Goal: Task Accomplishment & Management: Complete application form

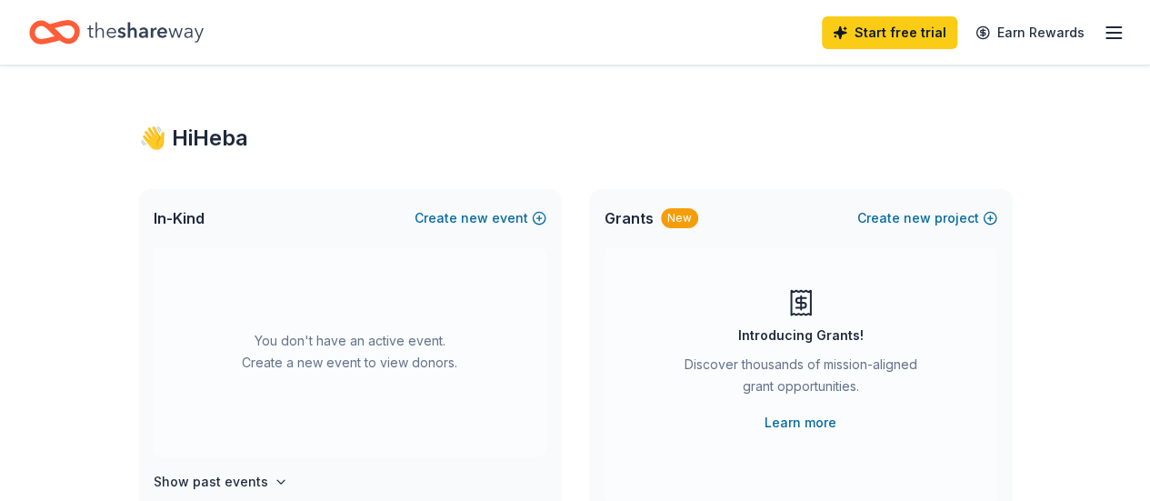
click at [173, 215] on span "In-Kind" at bounding box center [179, 218] width 51 height 22
click at [1103, 30] on icon "button" at bounding box center [1114, 33] width 22 height 22
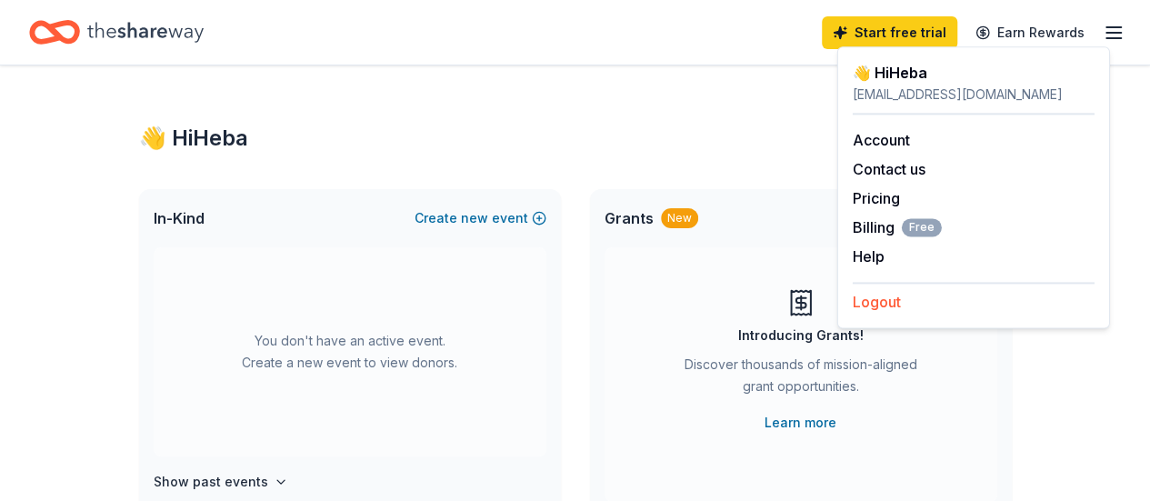
click at [878, 308] on button "Logout" at bounding box center [877, 302] width 48 height 22
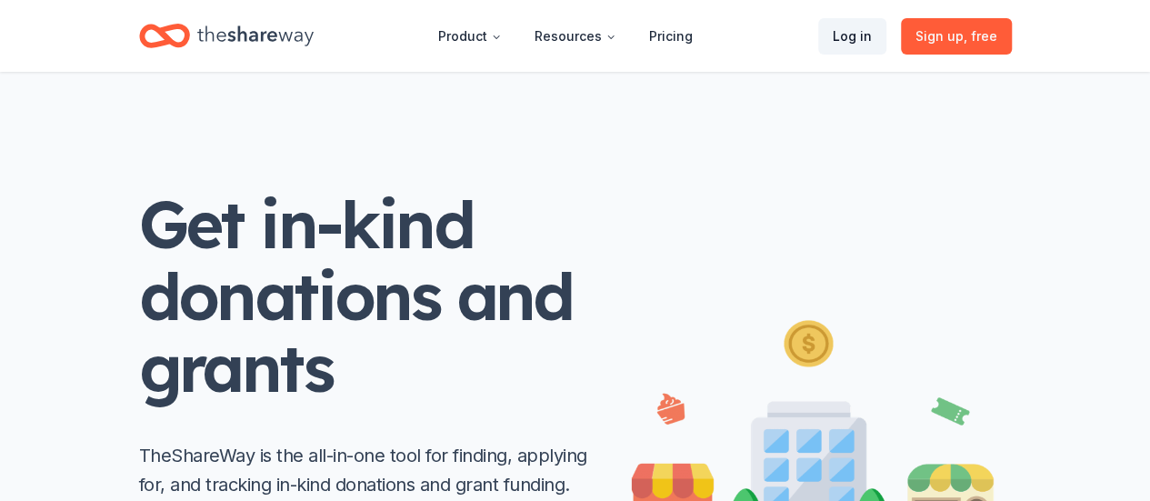
click at [858, 34] on link "Log in" at bounding box center [852, 36] width 68 height 36
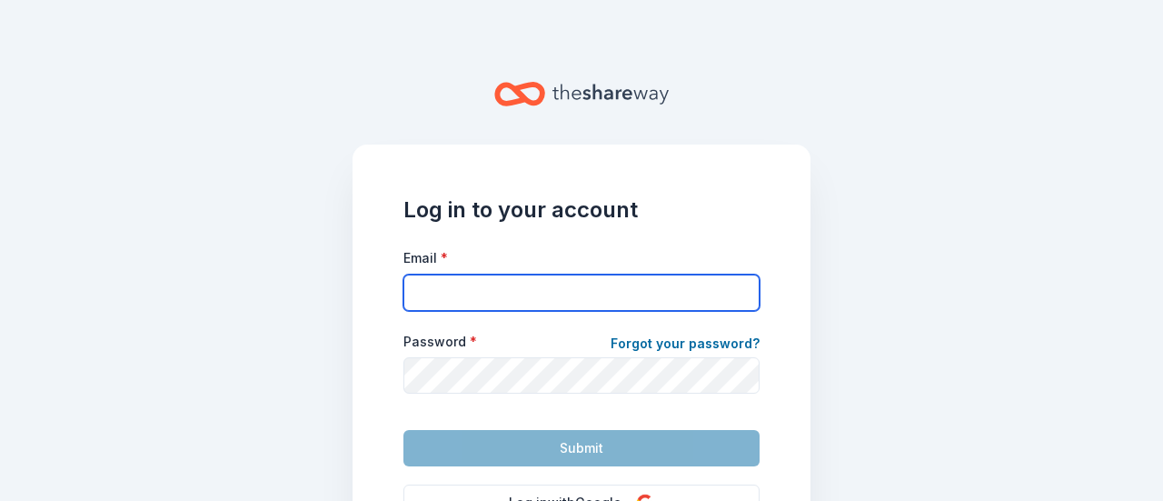
type input "mashrikiheba@gmail.com"
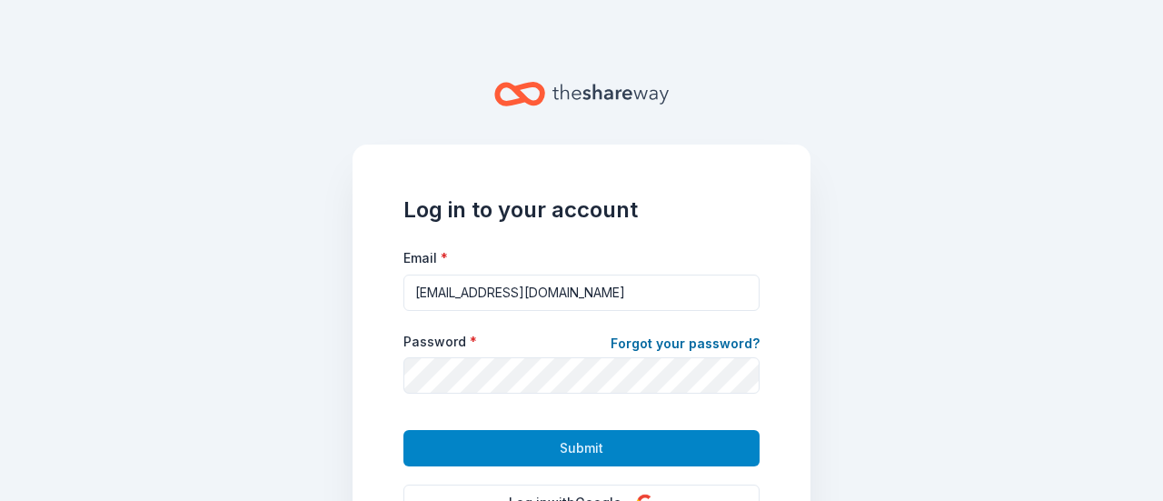
click at [524, 450] on button "Submit" at bounding box center [582, 448] width 356 height 36
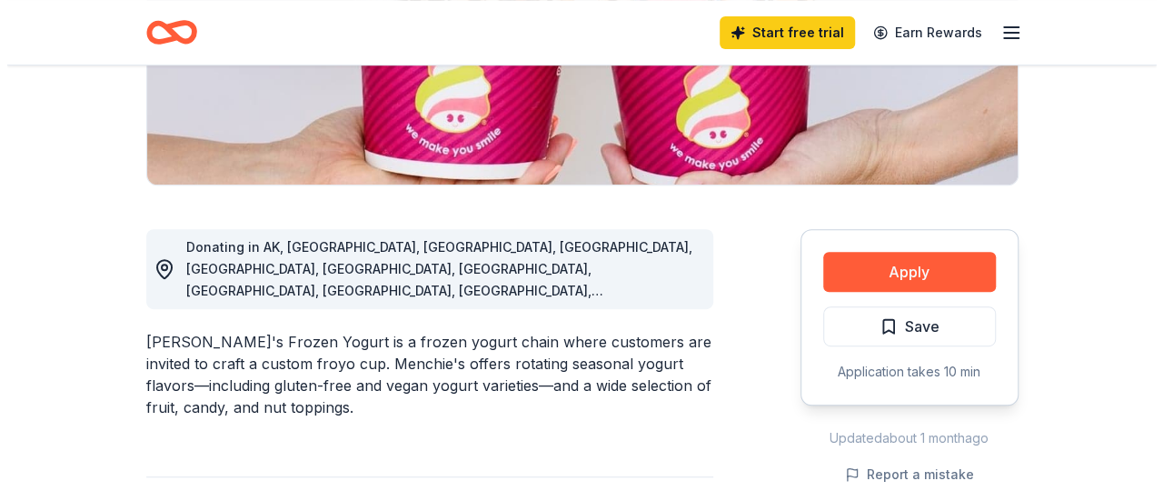
scroll to position [384, 0]
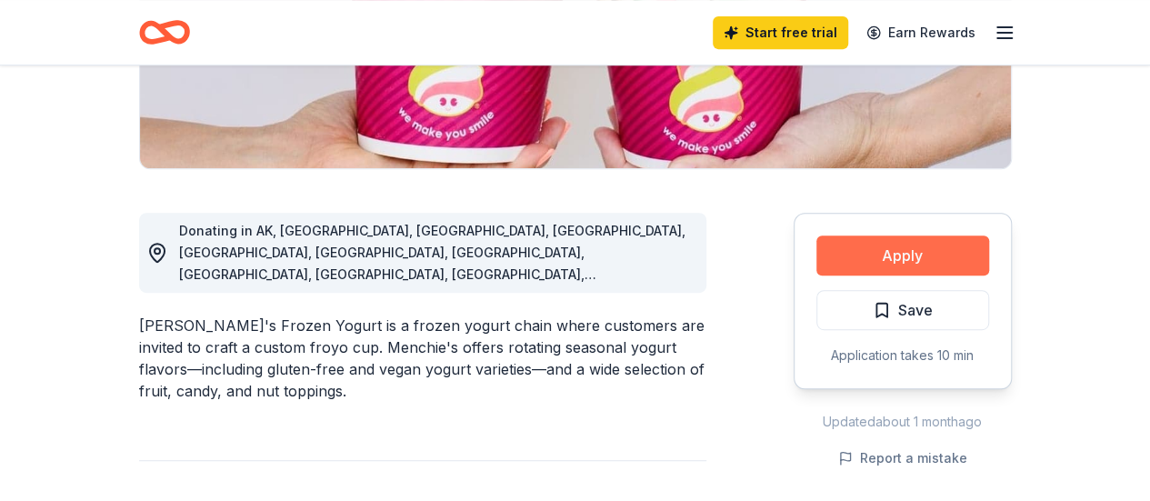
click at [911, 262] on button "Apply" at bounding box center [902, 255] width 173 height 40
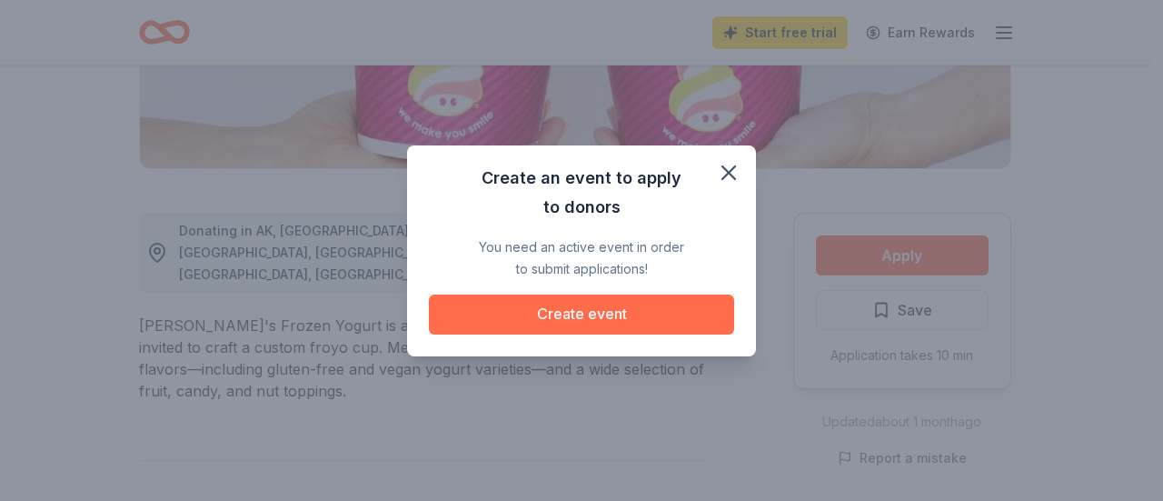
click at [517, 315] on button "Create event" at bounding box center [581, 315] width 305 height 40
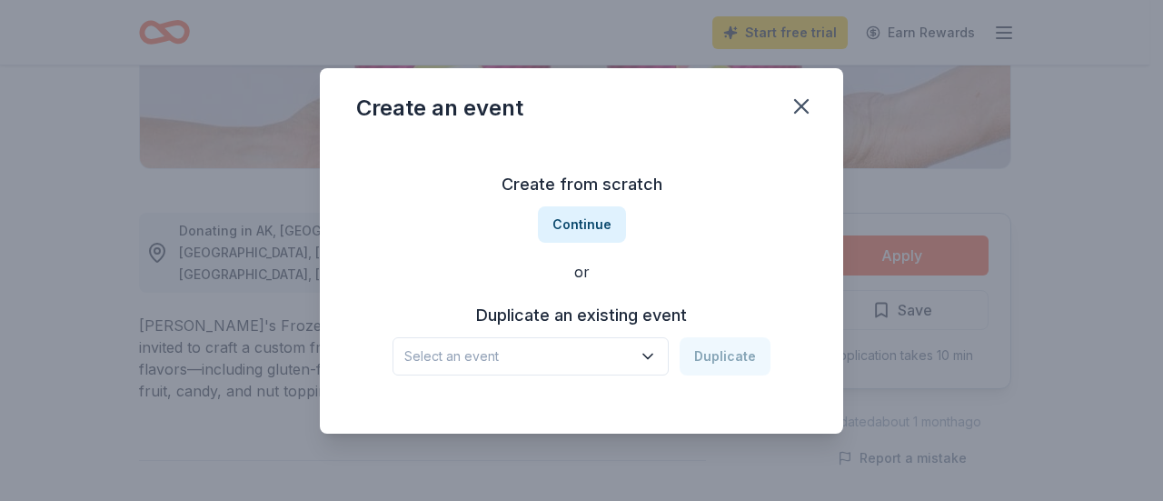
click at [534, 322] on h3 "Duplicate an existing event" at bounding box center [582, 315] width 378 height 29
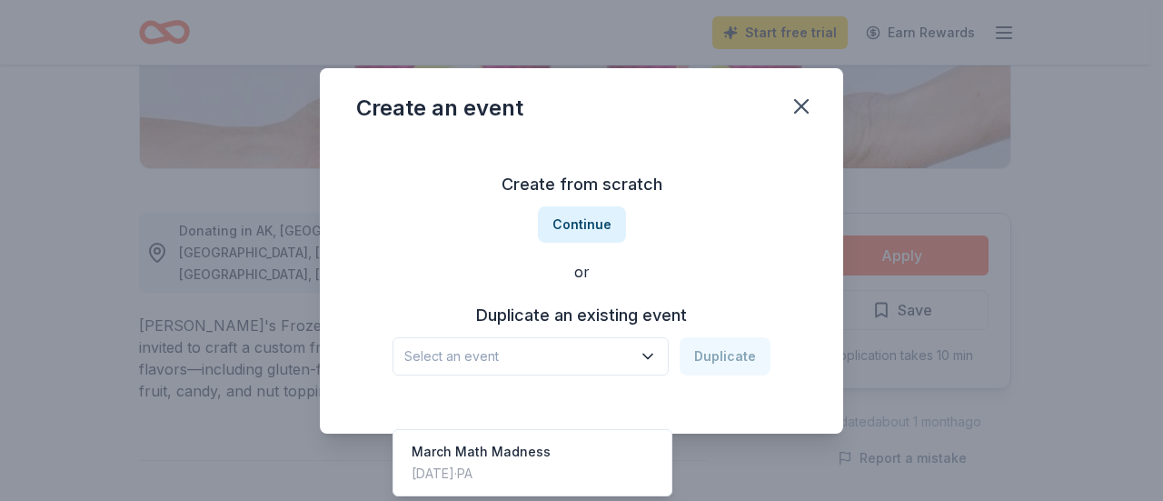
click at [544, 357] on span "Select an event" at bounding box center [517, 356] width 227 height 22
click at [535, 441] on div "March Math Madness" at bounding box center [481, 452] width 139 height 22
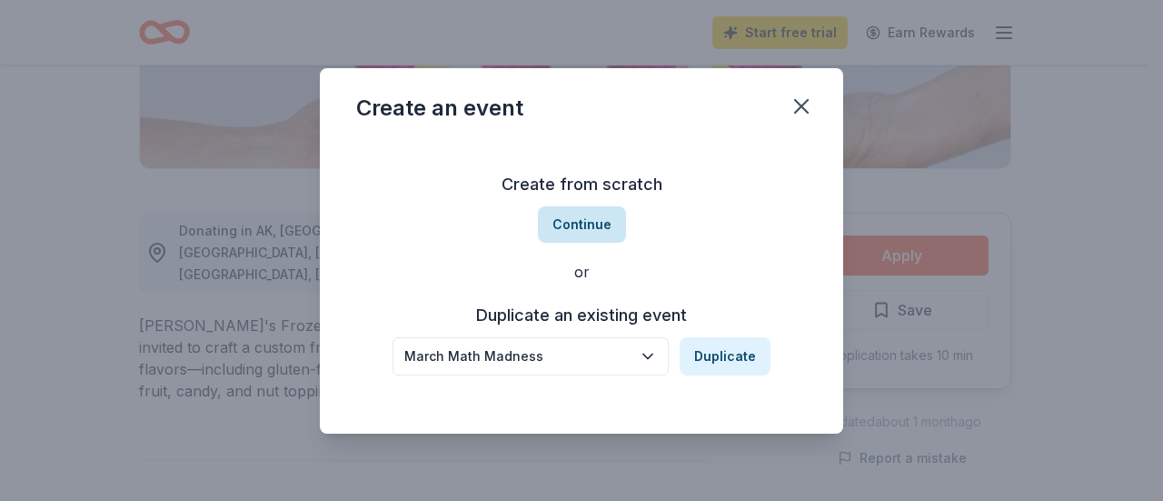
click at [573, 217] on button "Continue" at bounding box center [582, 224] width 88 height 36
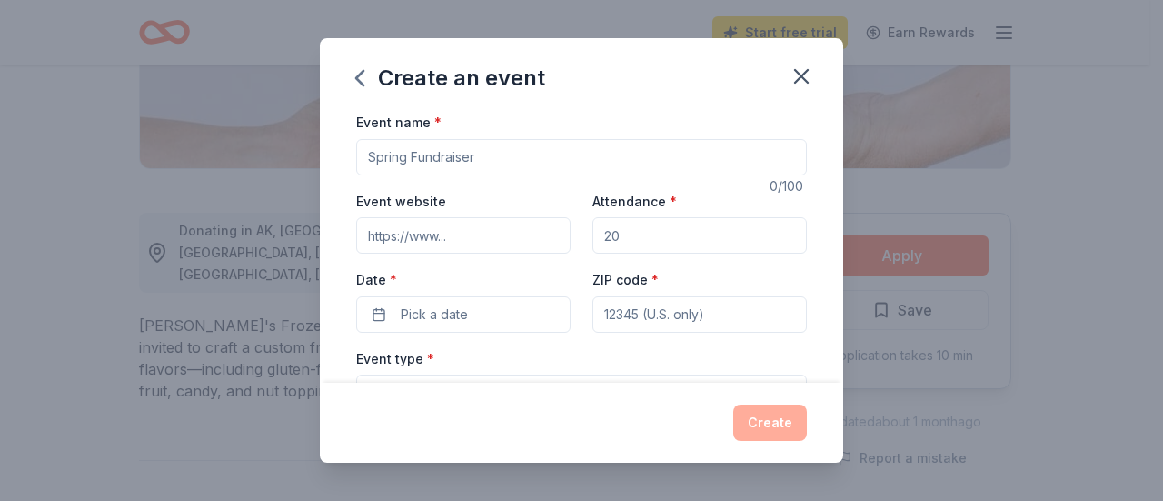
click at [454, 159] on input "Event name *" at bounding box center [581, 157] width 451 height 36
type input "Fall into Math"
click at [644, 231] on input "Attendance *" at bounding box center [700, 235] width 215 height 36
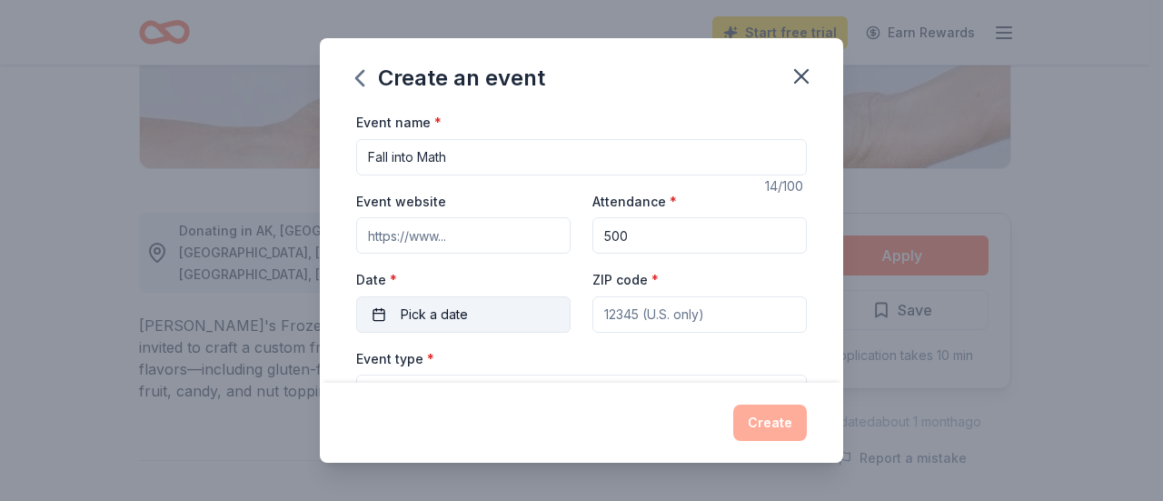
type input "500"
click at [402, 314] on span "Pick a date" at bounding box center [434, 315] width 67 height 22
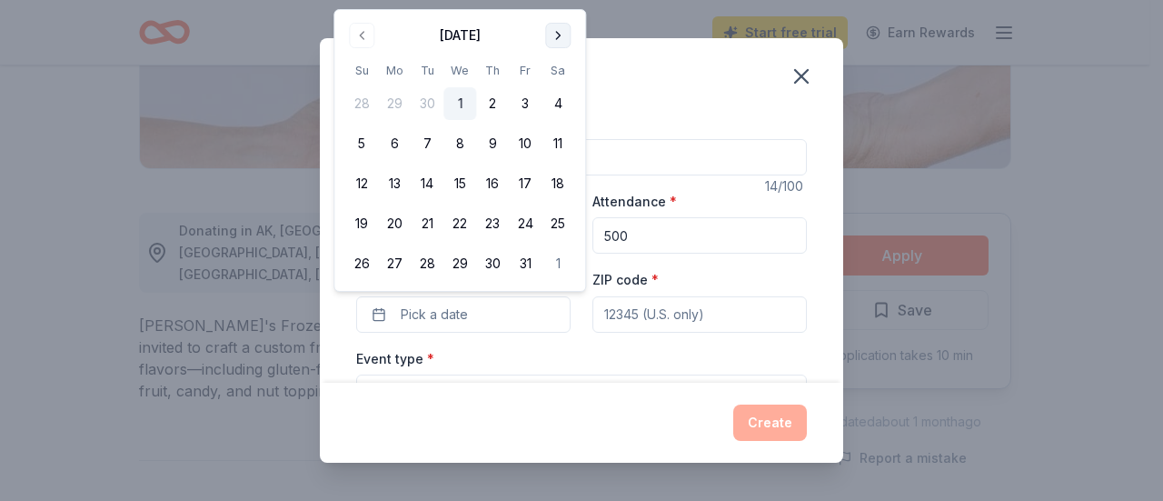
click at [561, 27] on button "Go to next month" at bounding box center [557, 35] width 25 height 25
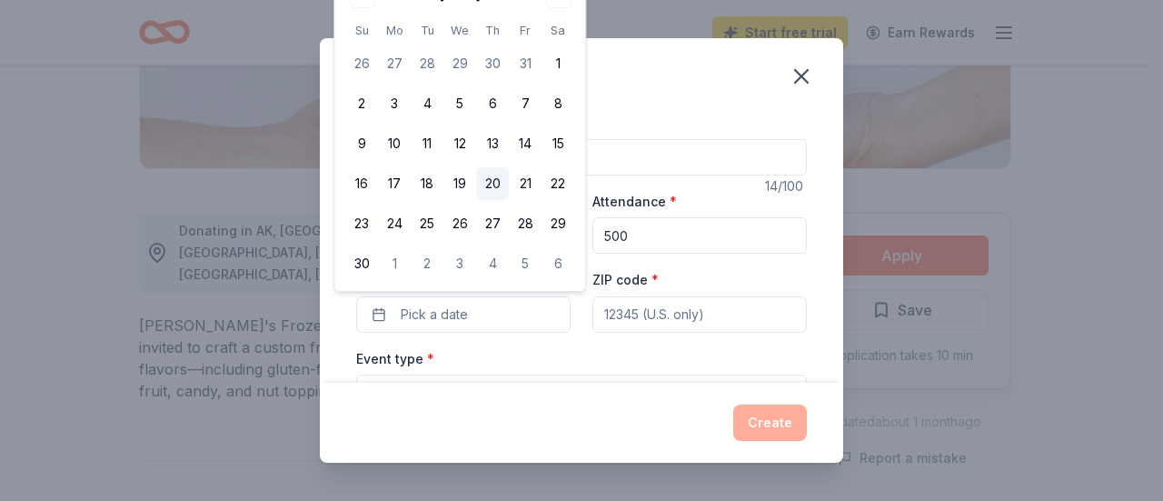
click at [494, 182] on button "20" at bounding box center [492, 183] width 33 height 33
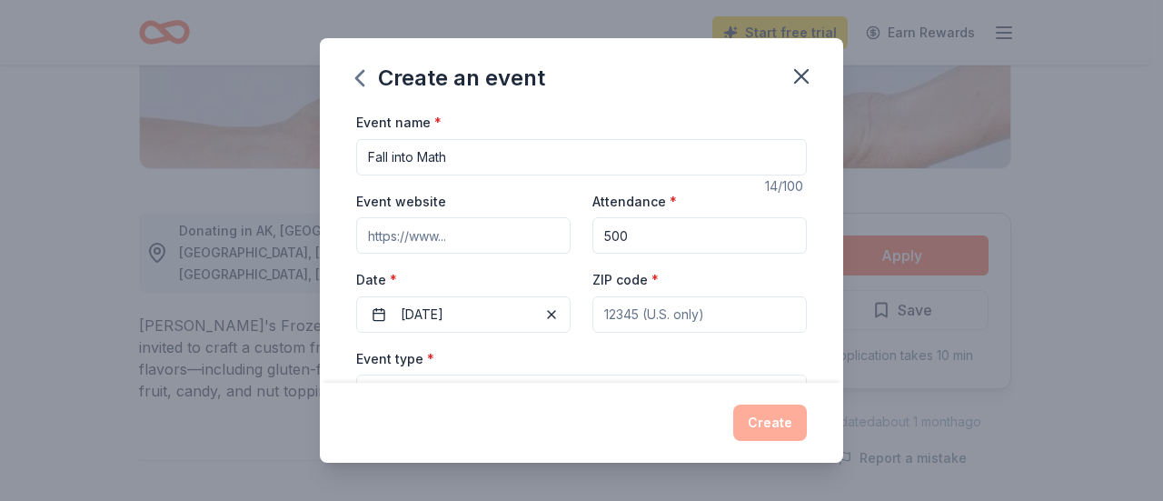
click at [644, 323] on input "ZIP code *" at bounding box center [700, 314] width 215 height 36
type input "18101"
type input "601 W. Union Street"
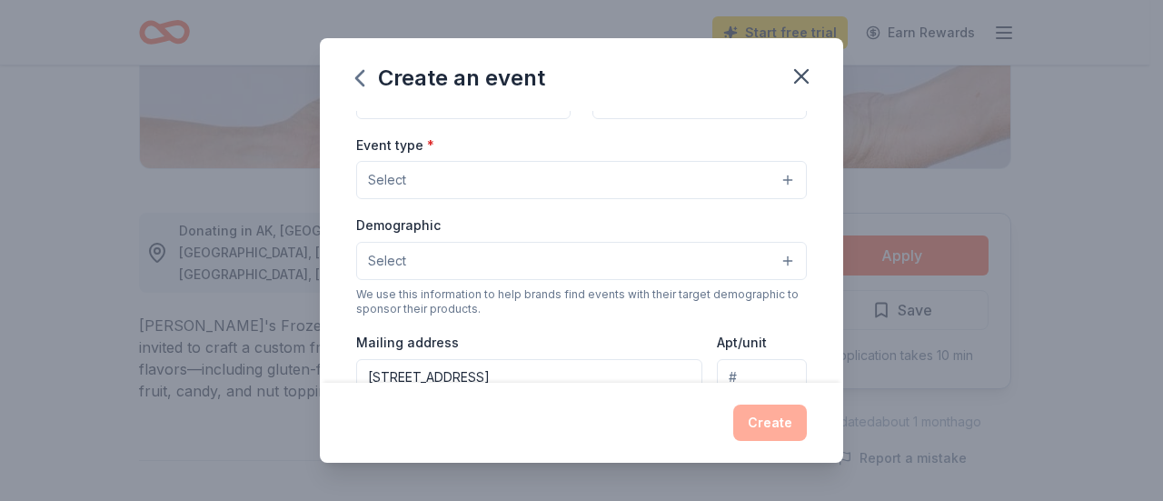
scroll to position [227, 0]
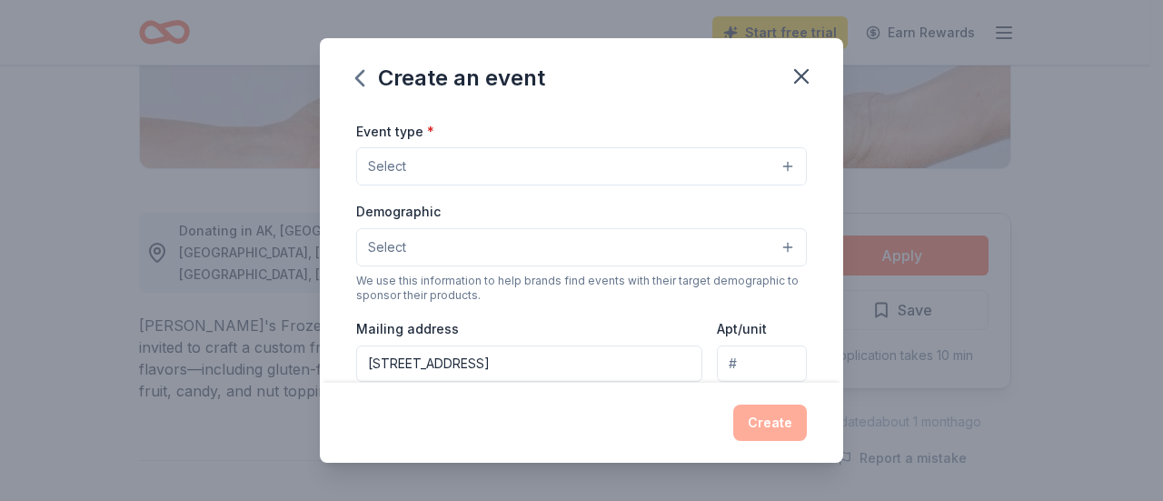
click at [607, 162] on button "Select" at bounding box center [581, 166] width 451 height 38
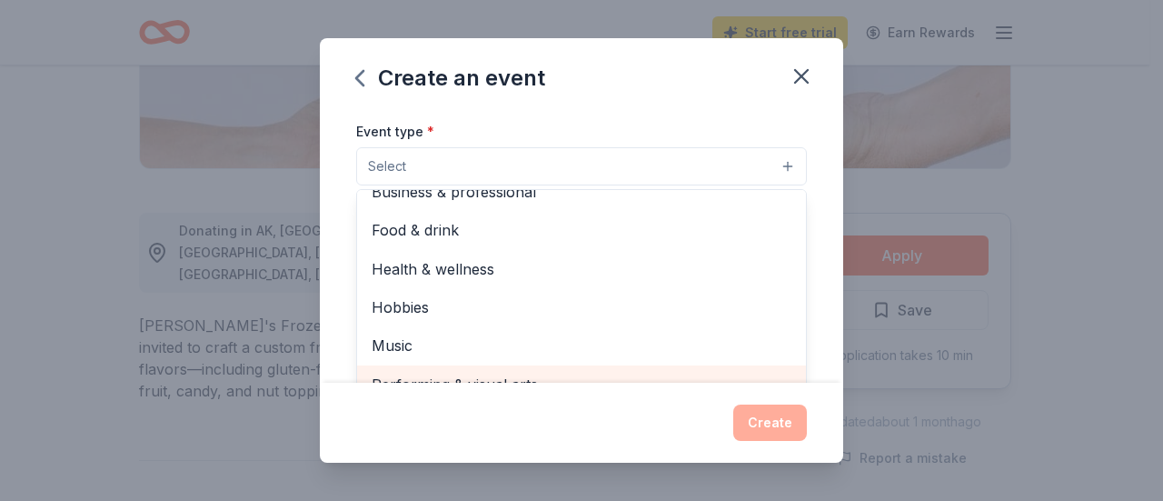
scroll to position [245, 0]
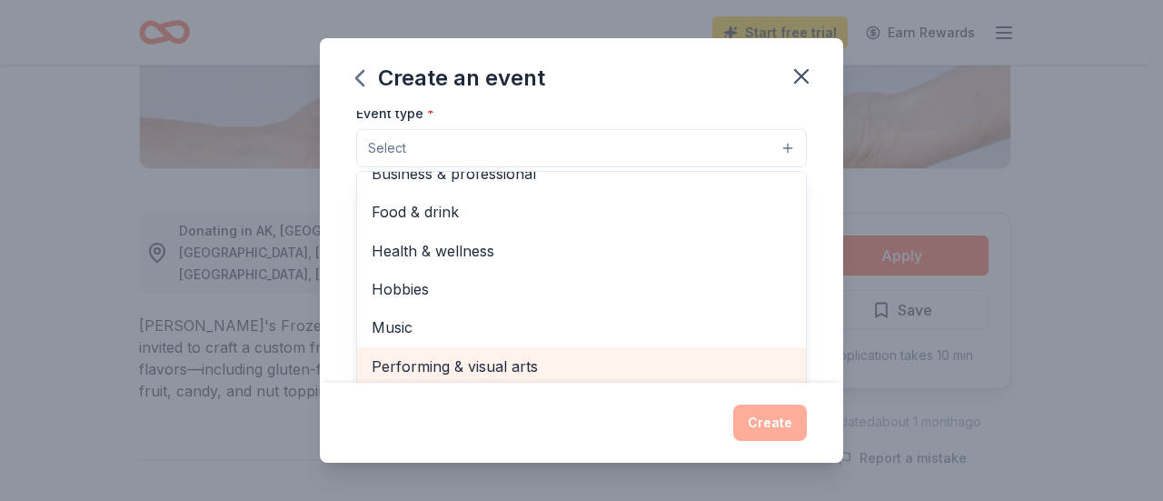
click at [473, 375] on span "Performing & visual arts" at bounding box center [582, 366] width 420 height 24
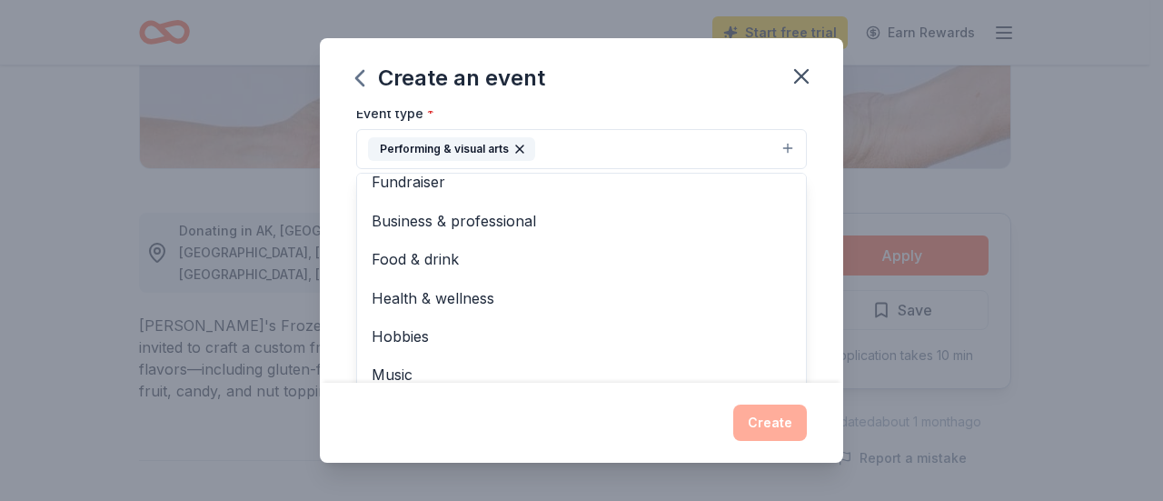
scroll to position [0, 0]
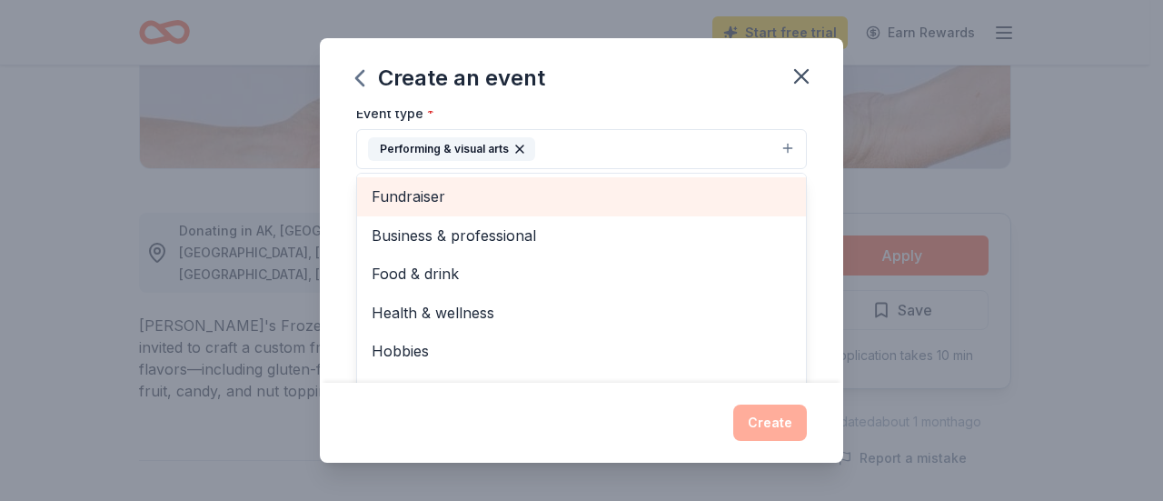
click at [511, 189] on span "Fundraiser" at bounding box center [582, 197] width 420 height 24
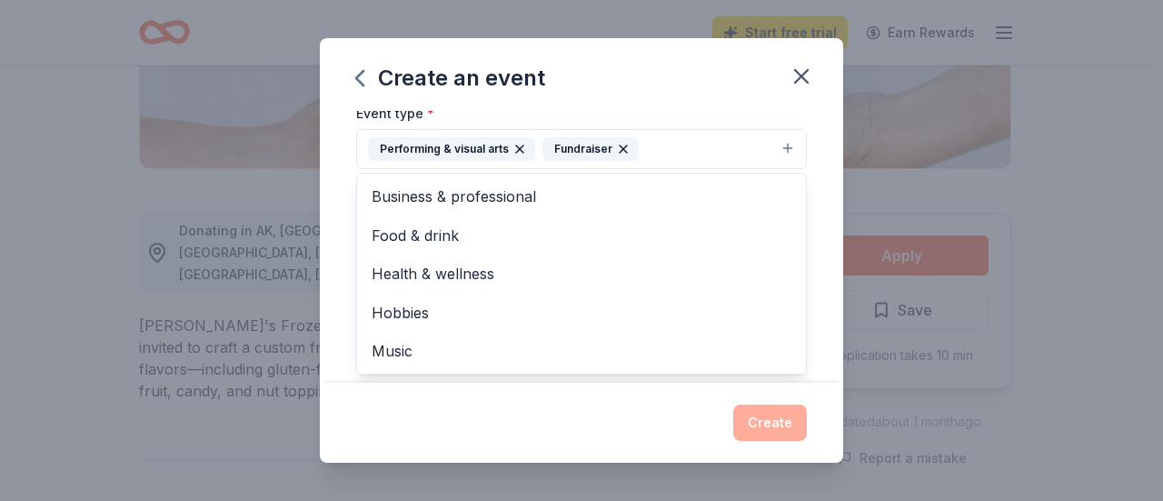
click at [690, 114] on div "Event type * Performing & visual arts Fundraiser Business & professional Food &…" at bounding box center [581, 136] width 451 height 68
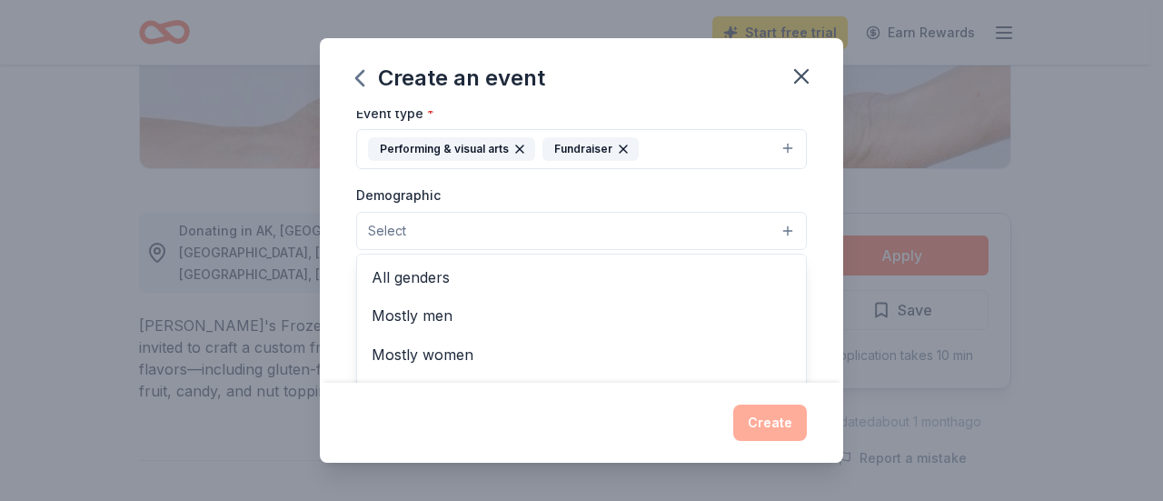
click at [631, 222] on button "Select" at bounding box center [581, 231] width 451 height 38
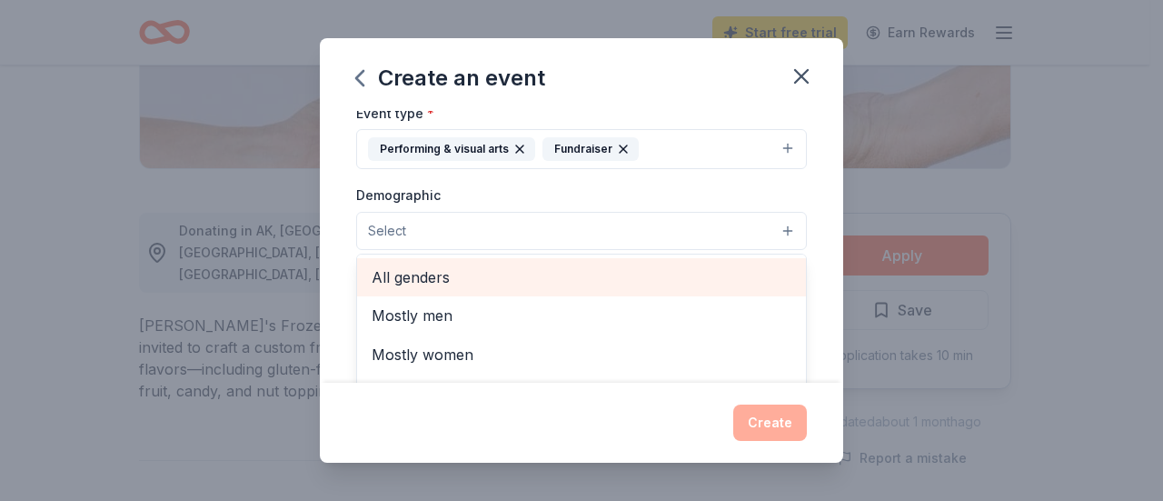
click at [633, 272] on span "All genders" at bounding box center [582, 277] width 420 height 24
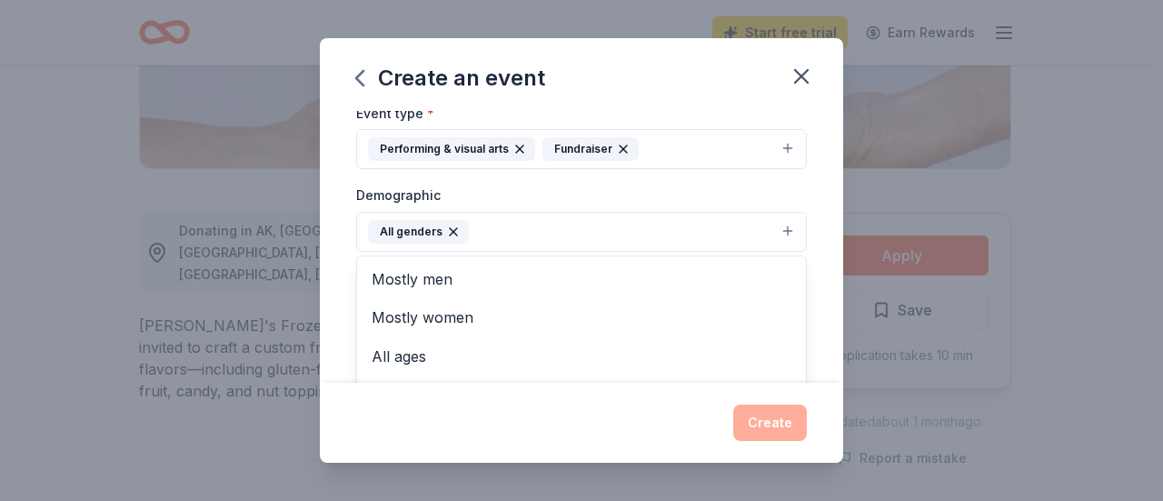
click at [798, 196] on div "Event name * Fall into Math 14 /100 Event website Attendance * 500 Date * 11/20…" at bounding box center [582, 247] width 524 height 272
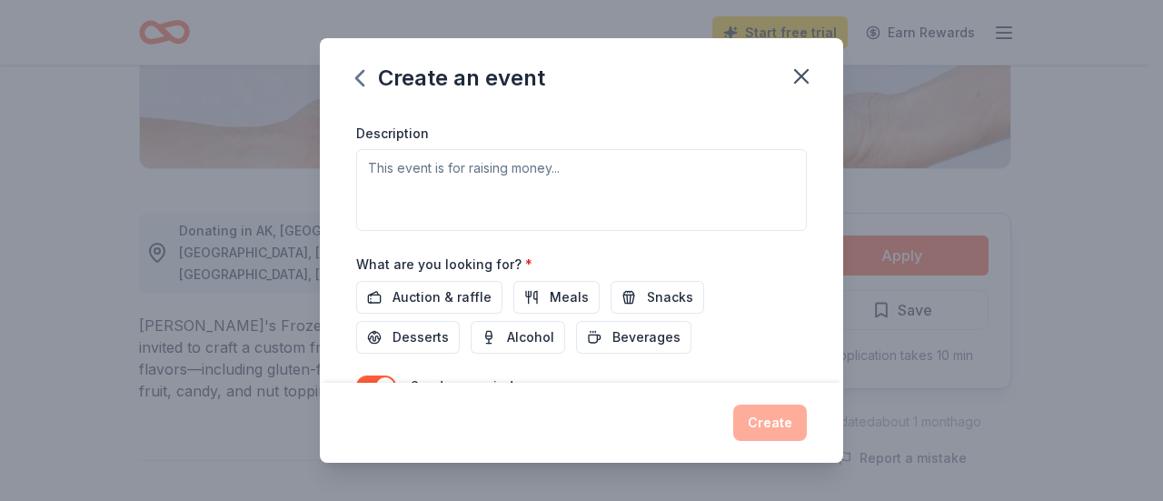
scroll to position [512, 0]
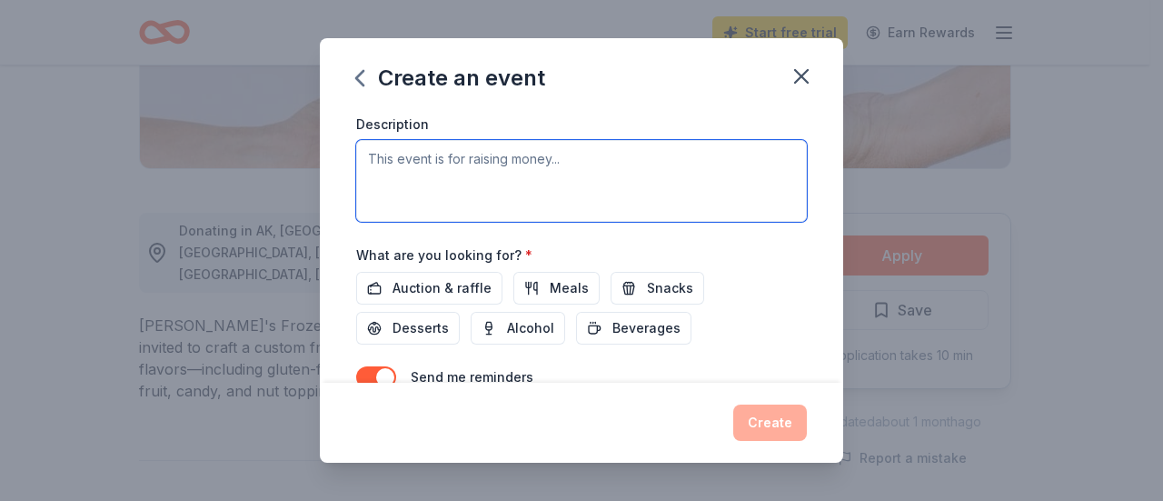
click at [398, 168] on textarea at bounding box center [581, 181] width 451 height 82
type textarea "Math Competition"
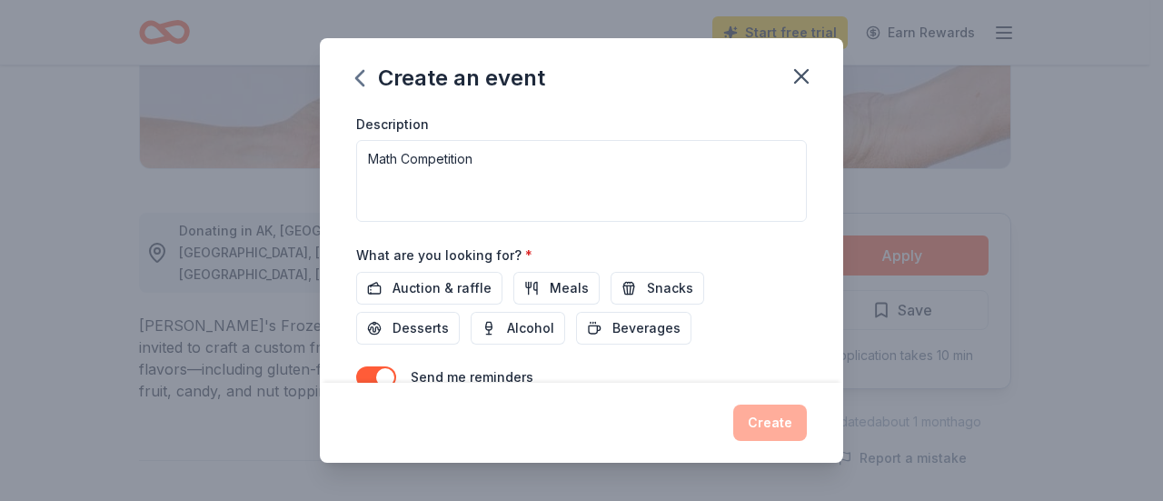
scroll to position [645, 0]
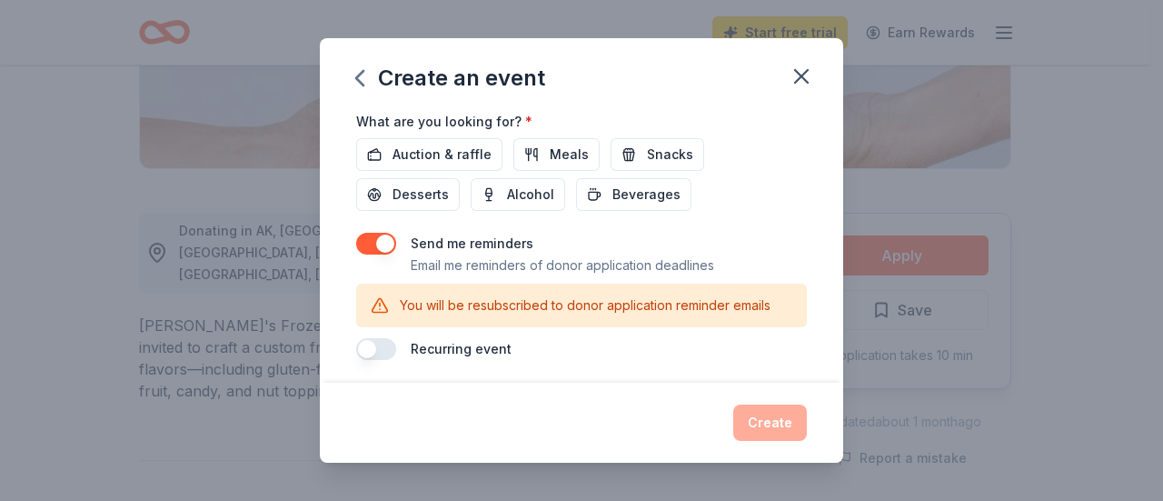
click at [442, 295] on p "You will be resubscribed to donor application reminder emails" at bounding box center [585, 306] width 371 height 22
click at [374, 305] on icon at bounding box center [380, 305] width 18 height 18
click at [382, 233] on button "button" at bounding box center [376, 244] width 40 height 22
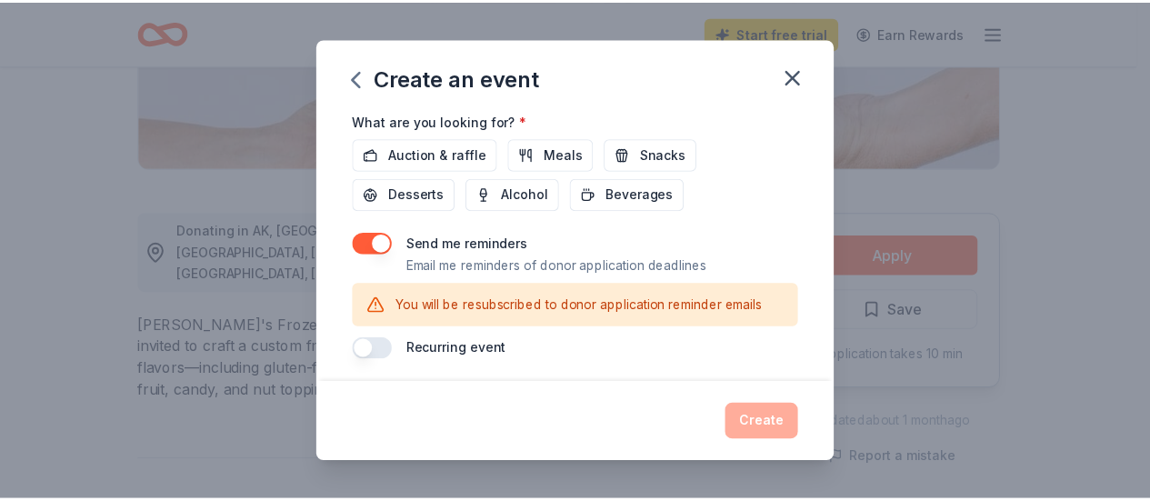
scroll to position [594, 0]
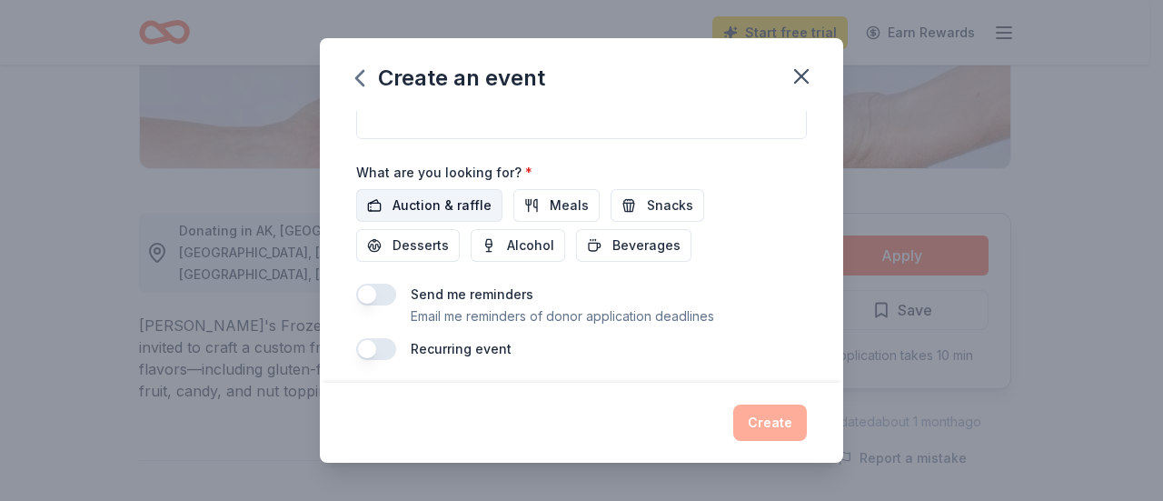
click at [464, 205] on span "Auction & raffle" at bounding box center [442, 206] width 99 height 22
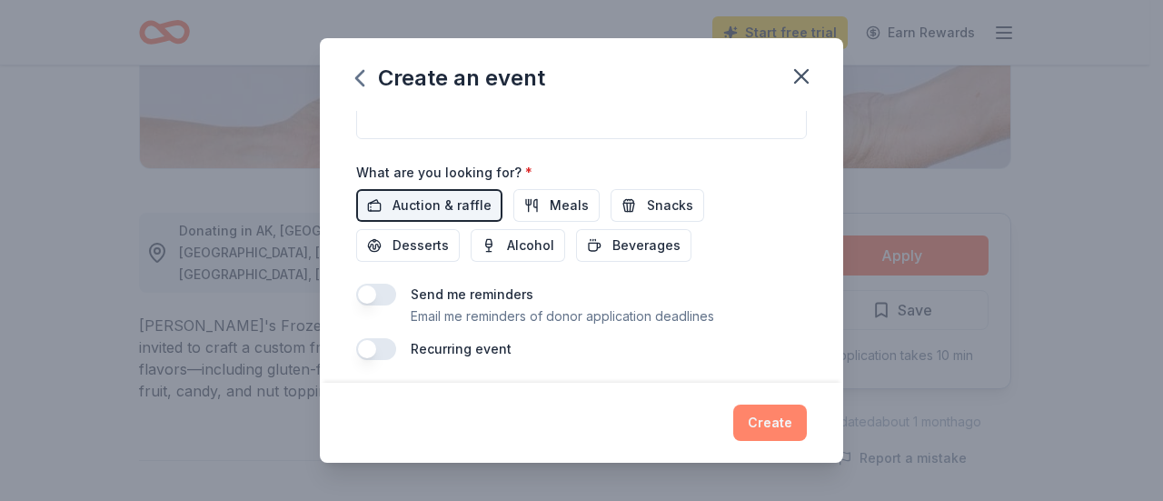
click at [752, 414] on button "Create" at bounding box center [771, 422] width 74 height 36
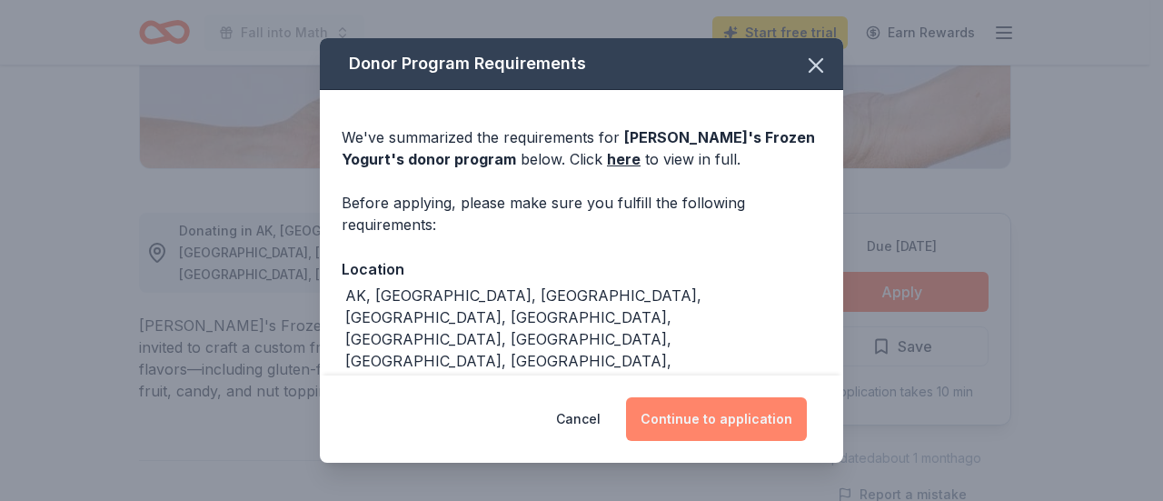
click at [748, 413] on button "Continue to application" at bounding box center [716, 419] width 181 height 44
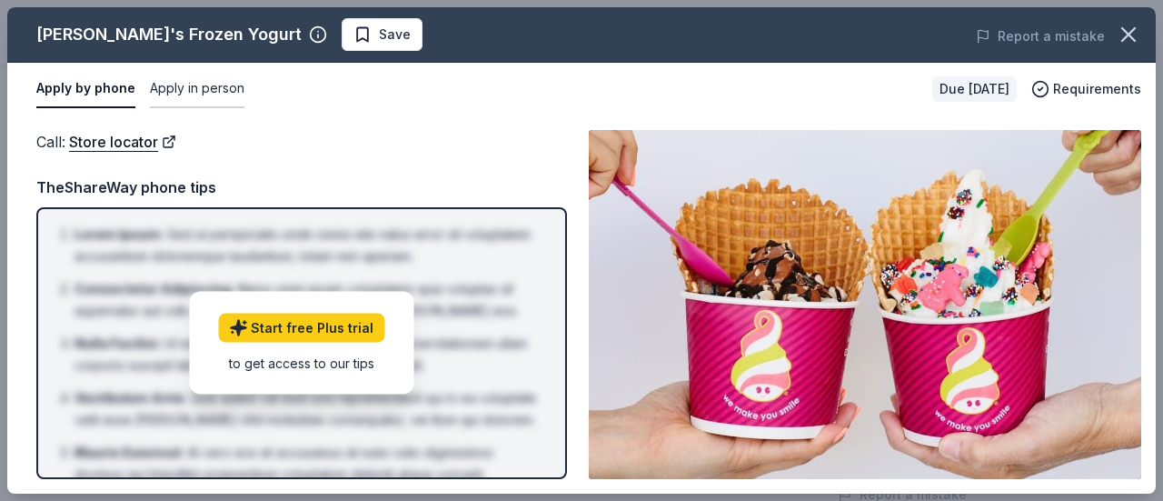
click at [169, 89] on button "Apply in person" at bounding box center [197, 89] width 95 height 38
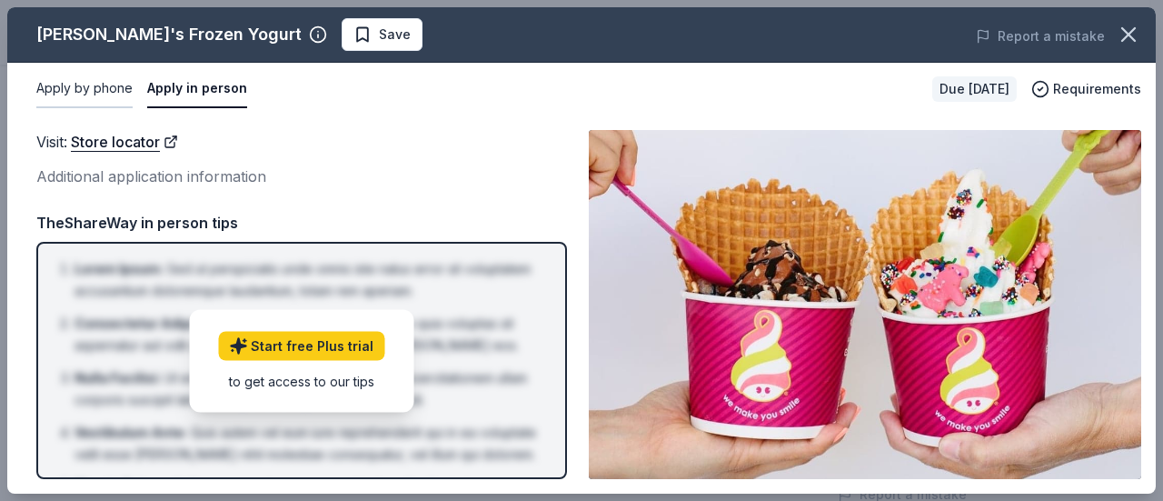
click at [101, 91] on button "Apply by phone" at bounding box center [84, 89] width 96 height 38
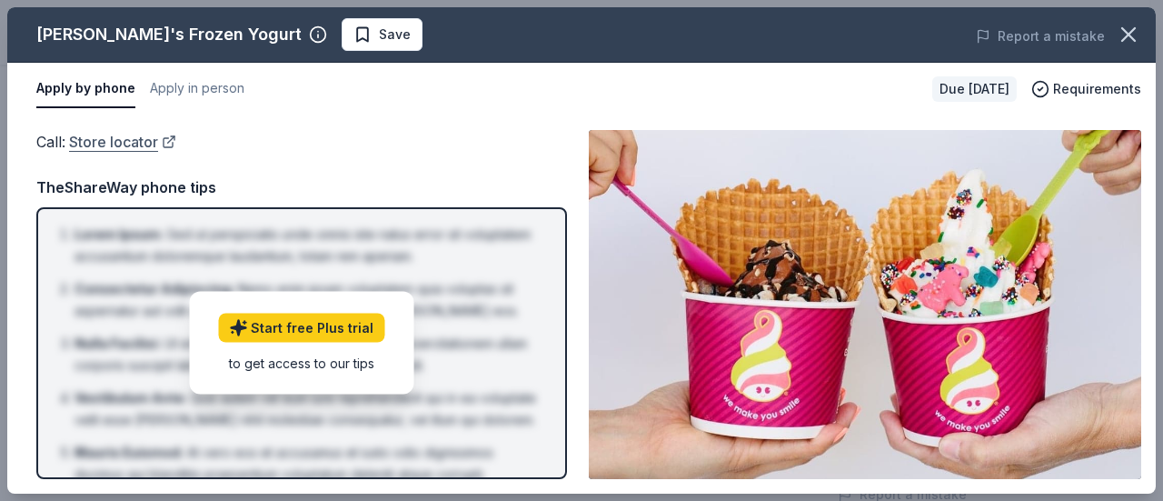
click at [115, 145] on link "Store locator" at bounding box center [122, 142] width 107 height 24
click at [1138, 36] on icon "button" at bounding box center [1128, 34] width 25 height 25
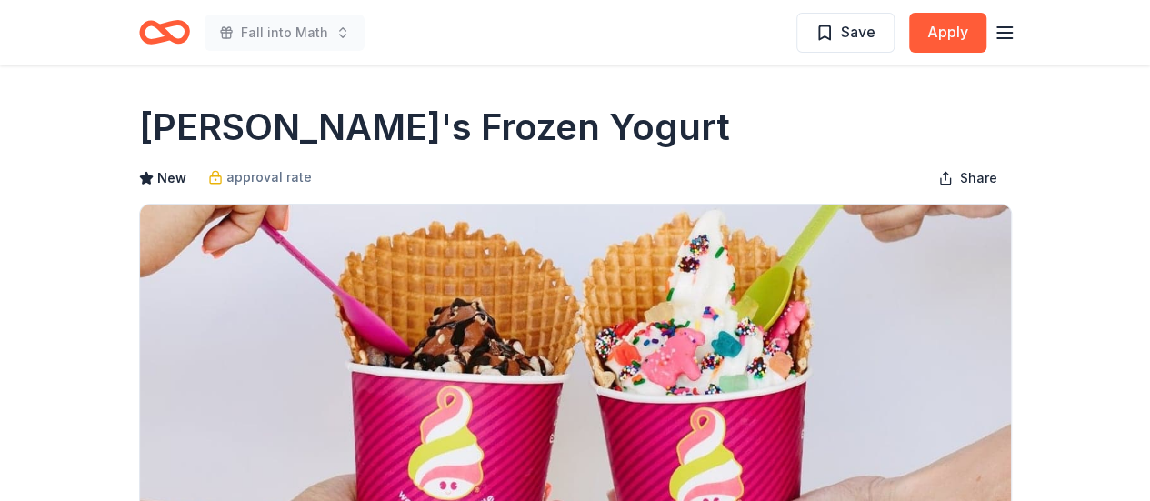
click at [1005, 35] on icon "button" at bounding box center [1004, 33] width 22 height 22
click at [1014, 32] on icon "button" at bounding box center [1004, 33] width 22 height 22
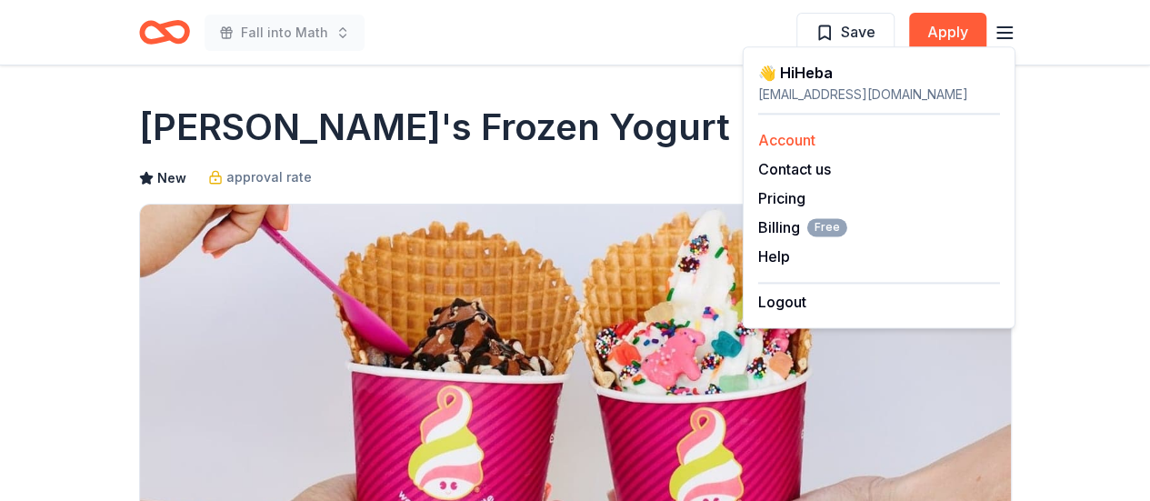
click at [851, 137] on div "Account" at bounding box center [879, 140] width 242 height 22
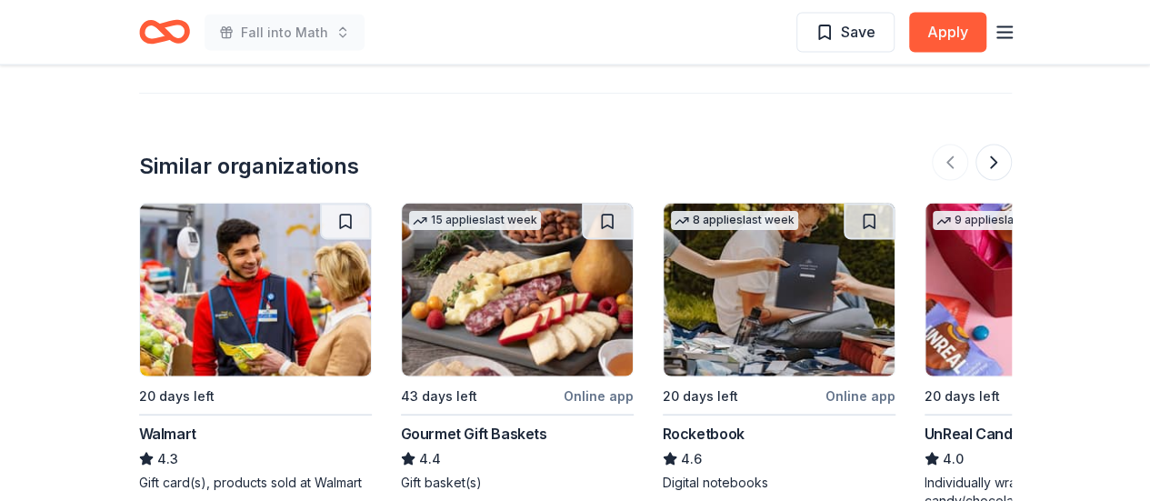
scroll to position [1880, 0]
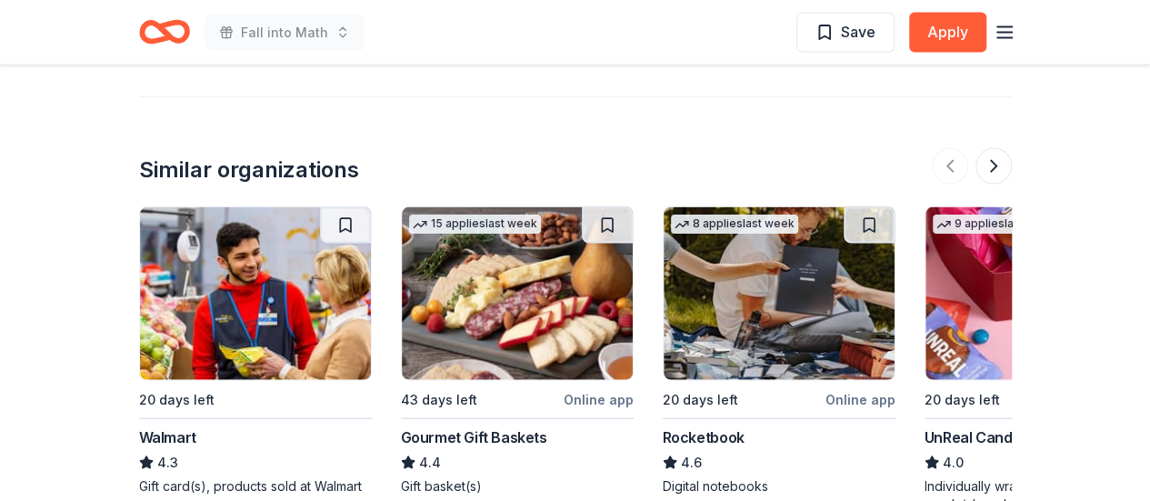
click at [232, 298] on img at bounding box center [255, 293] width 231 height 173
click at [265, 312] on img at bounding box center [255, 293] width 231 height 173
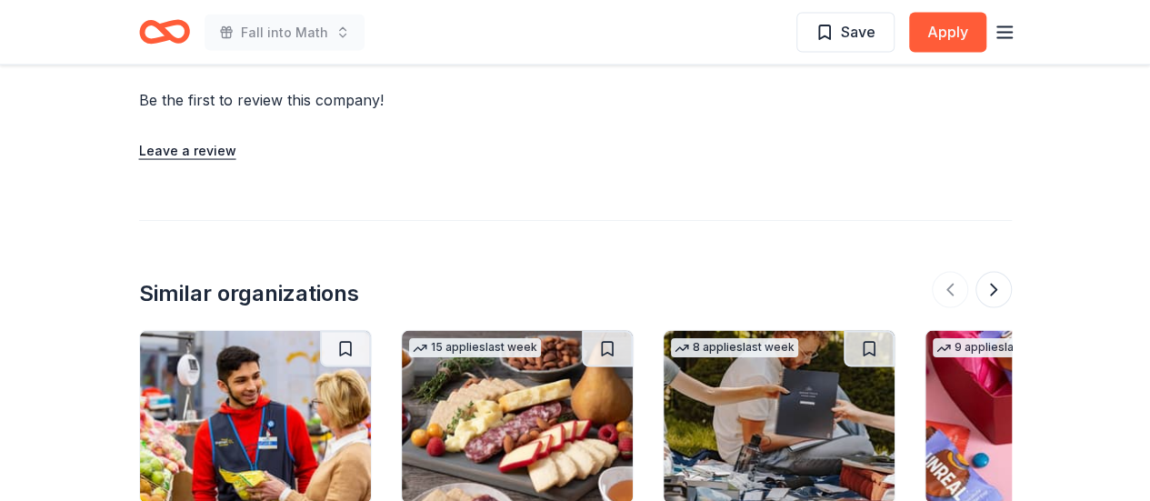
scroll to position [1752, 0]
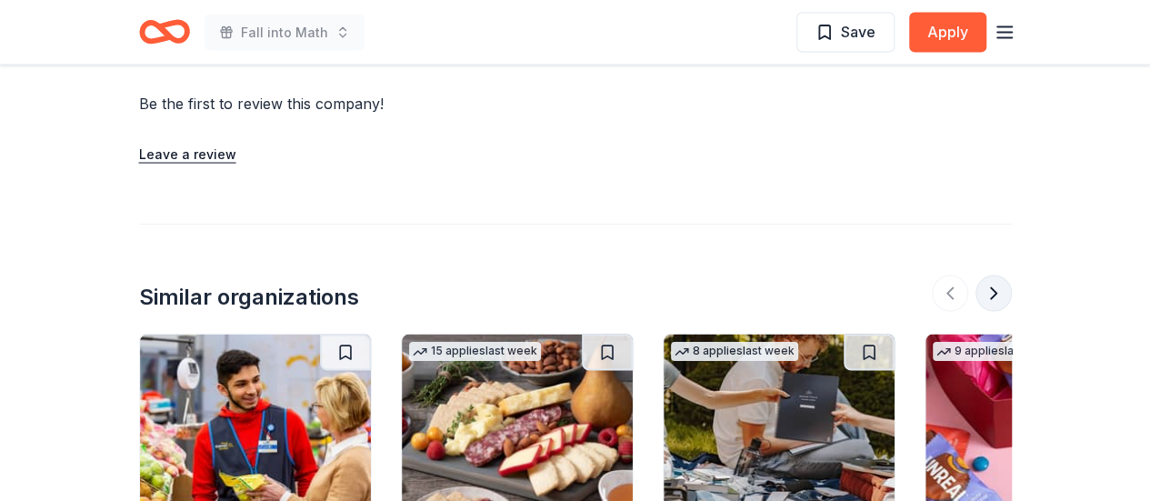
click at [991, 275] on button at bounding box center [993, 293] width 36 height 36
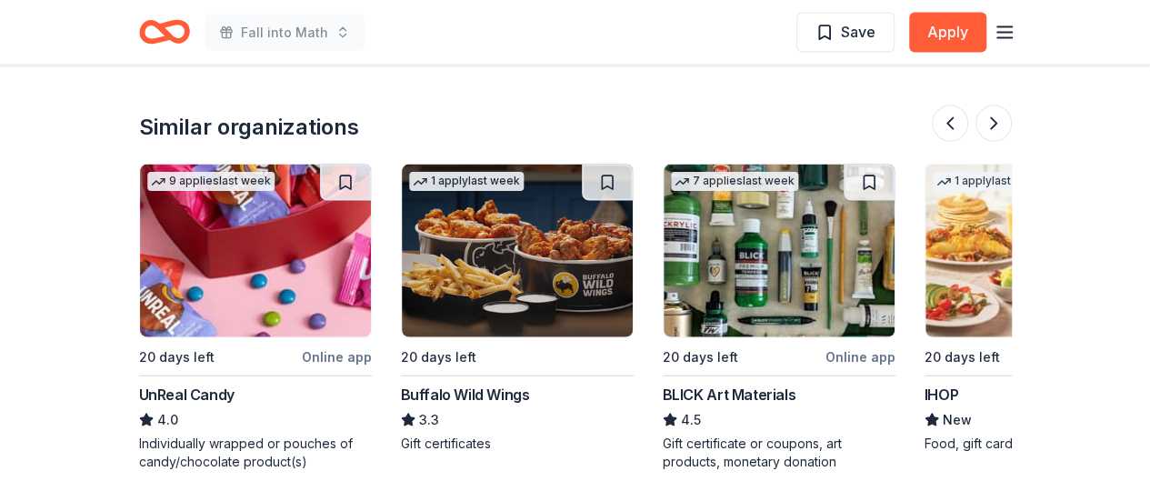
scroll to position [1929, 0]
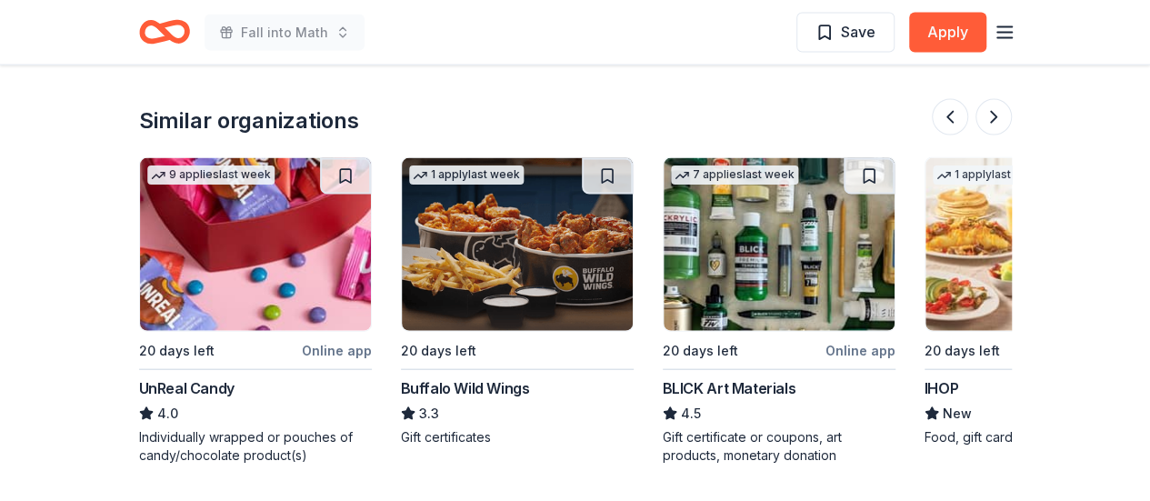
click at [449, 377] on div "Buffalo Wild Wings" at bounding box center [465, 388] width 129 height 22
click at [963, 285] on div "1 apply last week 20 days left IHOP New Food, gift card(s)" at bounding box center [1040, 301] width 233 height 289
click at [982, 99] on button at bounding box center [993, 117] width 36 height 36
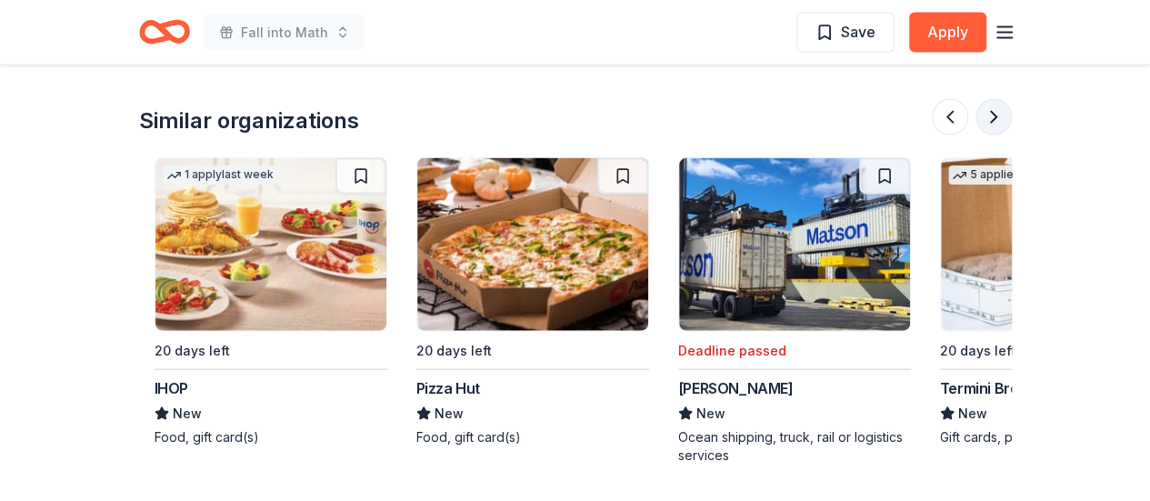
scroll to position [0, 1571]
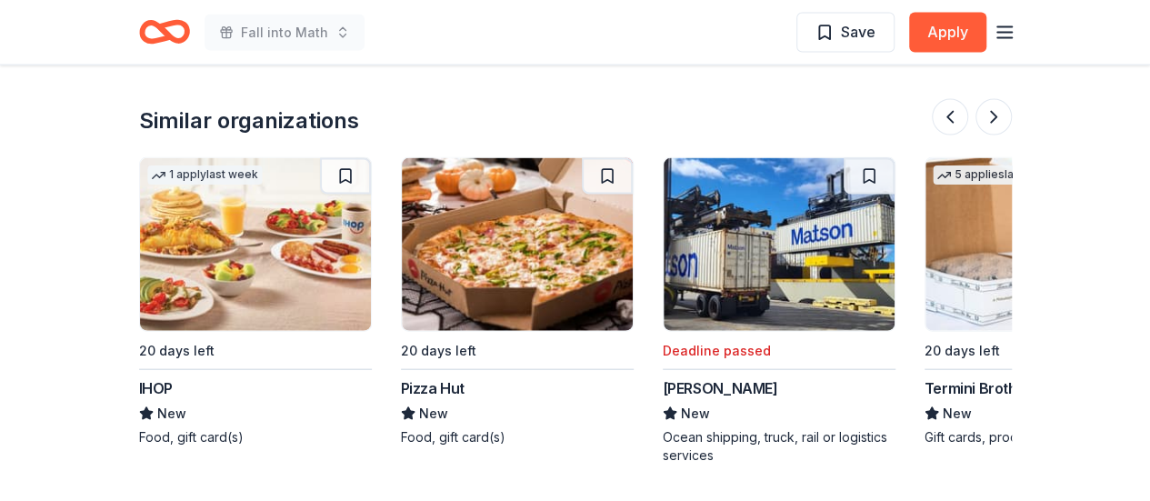
click at [520, 248] on img at bounding box center [517, 244] width 231 height 173
click at [986, 99] on button at bounding box center [993, 117] width 36 height 36
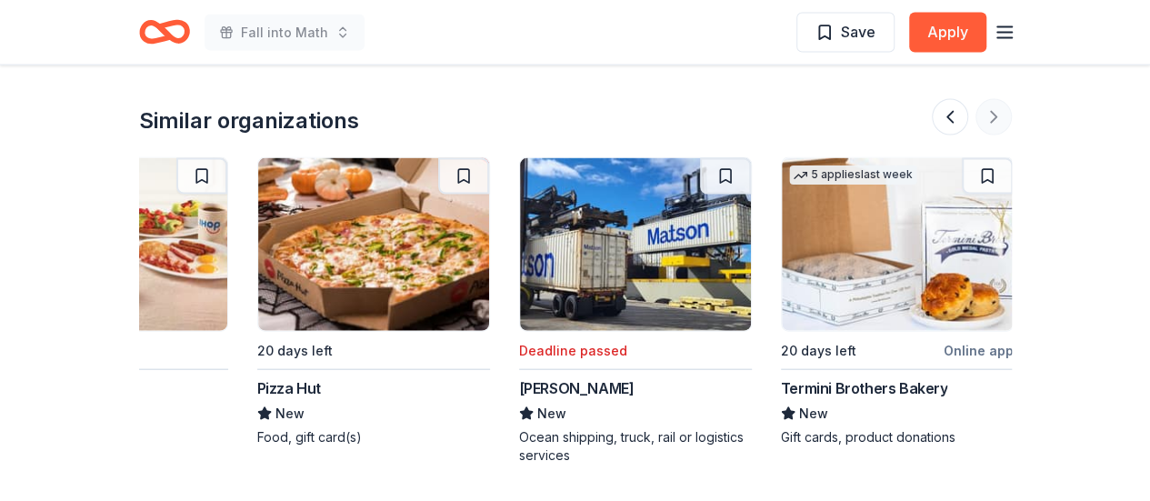
scroll to position [0, 1716]
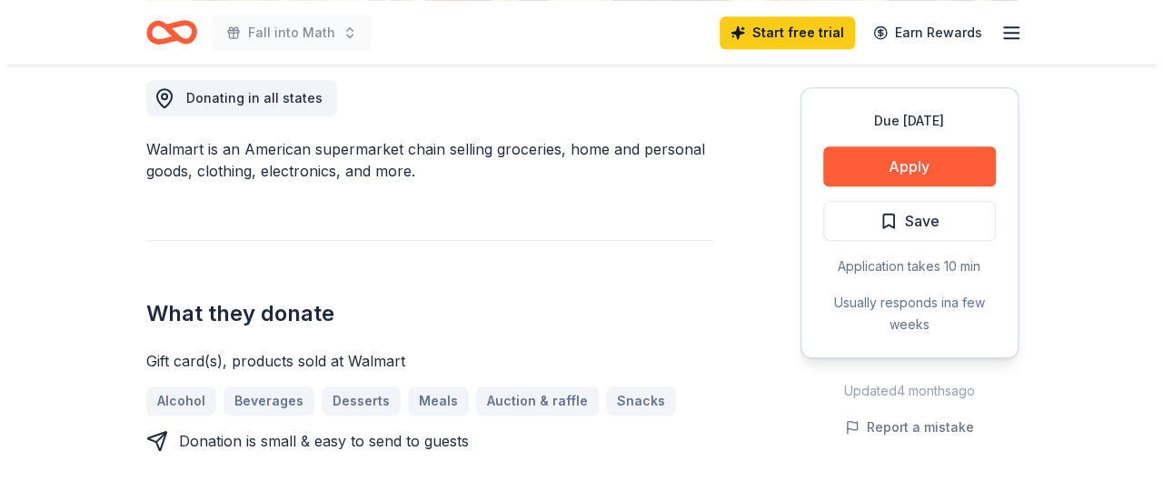
scroll to position [527, 0]
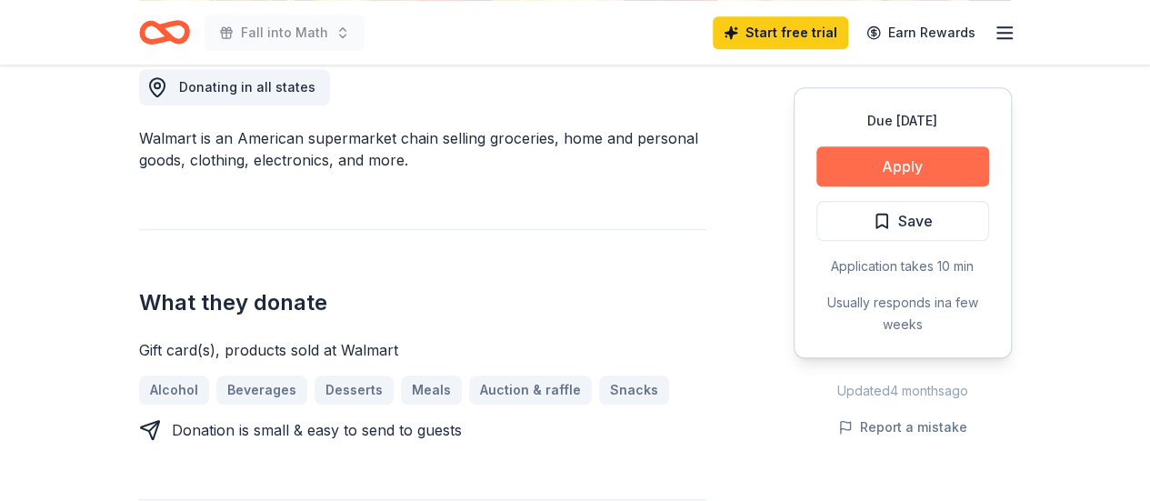
click at [860, 161] on button "Apply" at bounding box center [902, 166] width 173 height 40
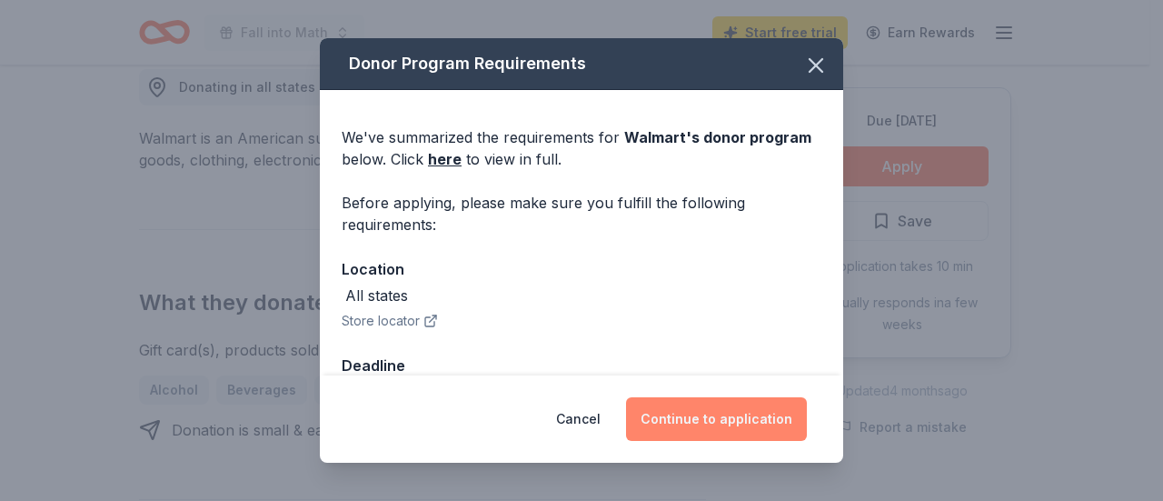
click at [685, 420] on button "Continue to application" at bounding box center [716, 419] width 181 height 44
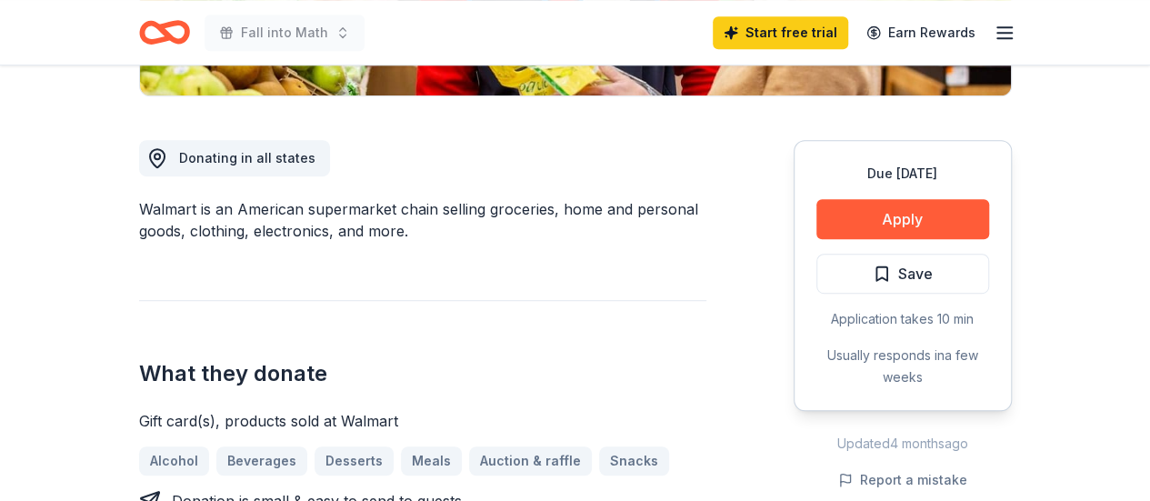
scroll to position [461, 0]
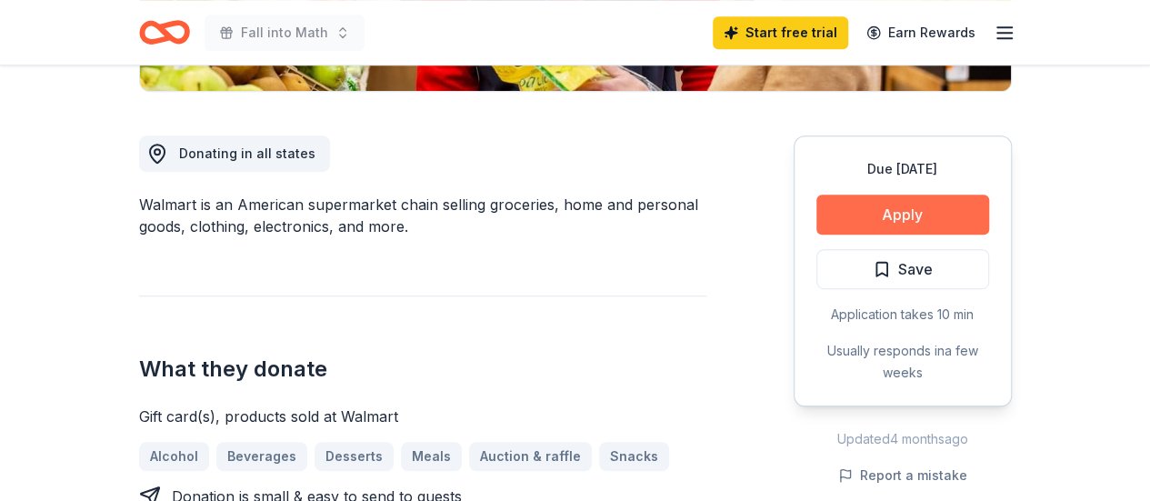
click at [878, 226] on button "Apply" at bounding box center [902, 215] width 173 height 40
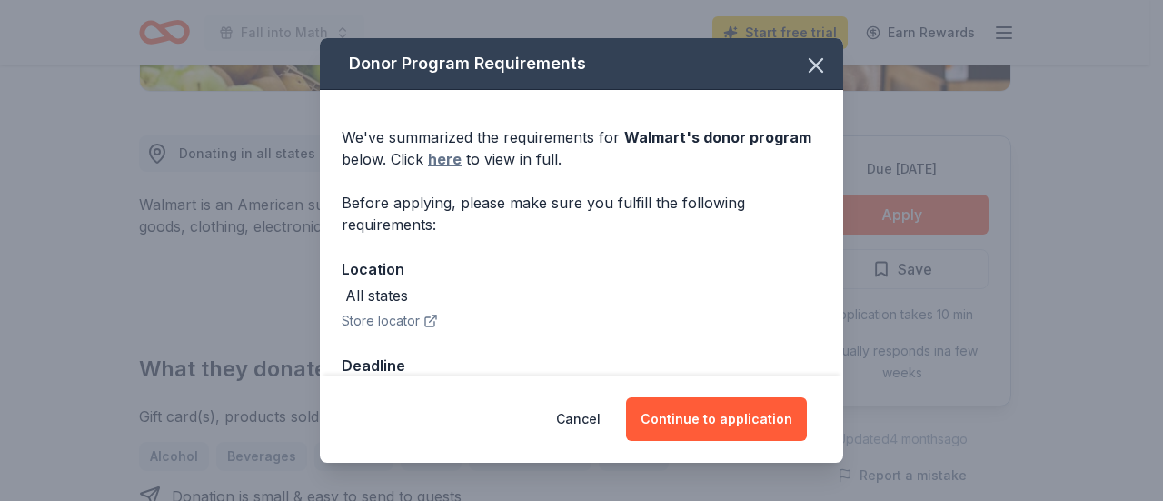
click at [445, 164] on link "here" at bounding box center [445, 159] width 34 height 22
click at [806, 48] on button "button" at bounding box center [816, 65] width 40 height 40
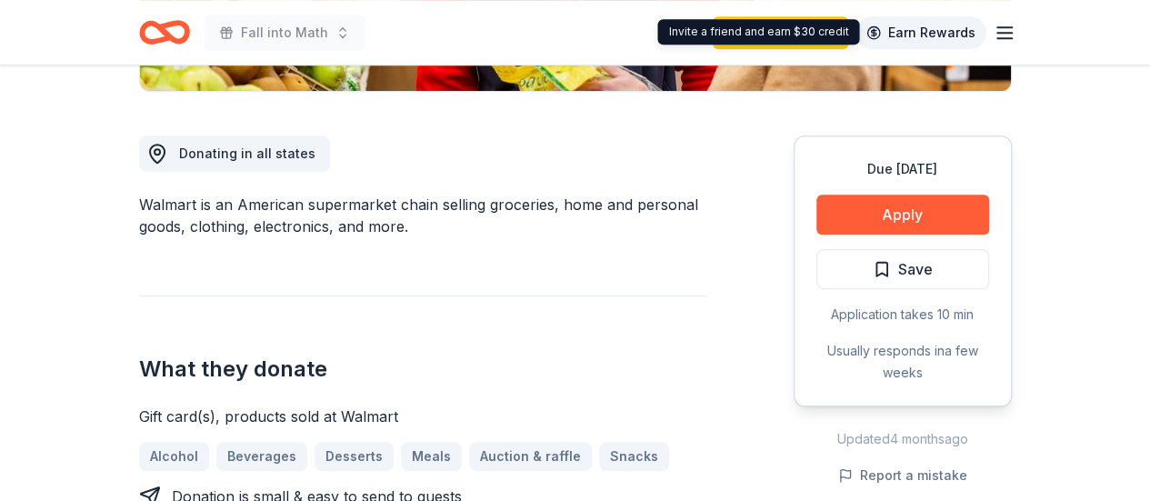
click at [896, 24] on link "Earn Rewards" at bounding box center [920, 32] width 131 height 33
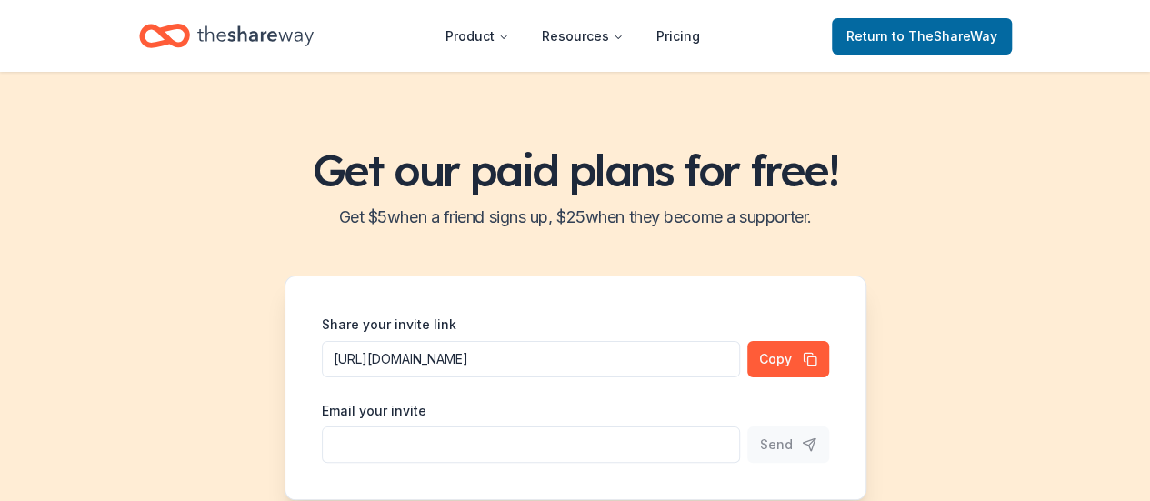
click at [1013, 25] on div "Product Resources Pricing Return to TheShareWay" at bounding box center [575, 36] width 931 height 43
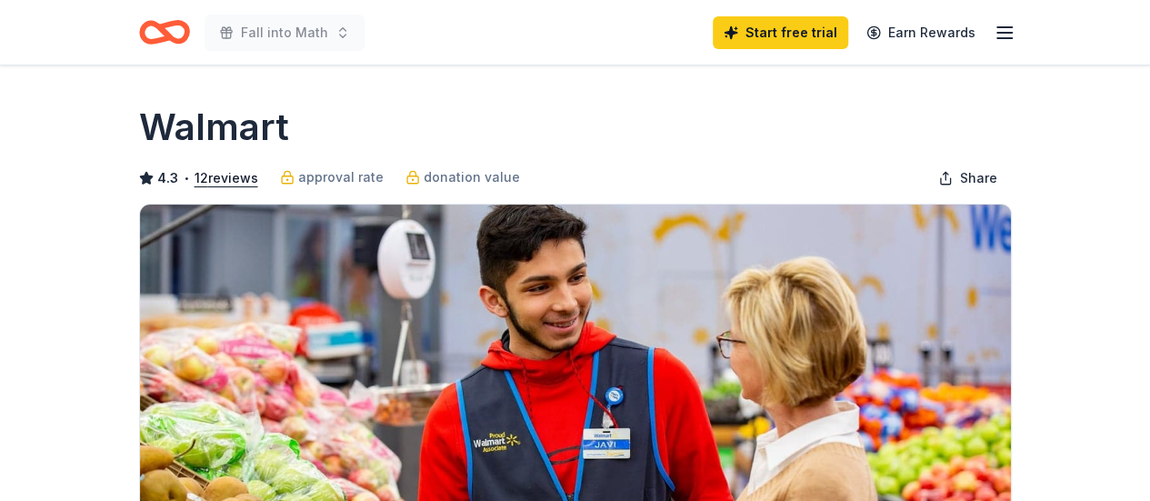
scroll to position [461, 0]
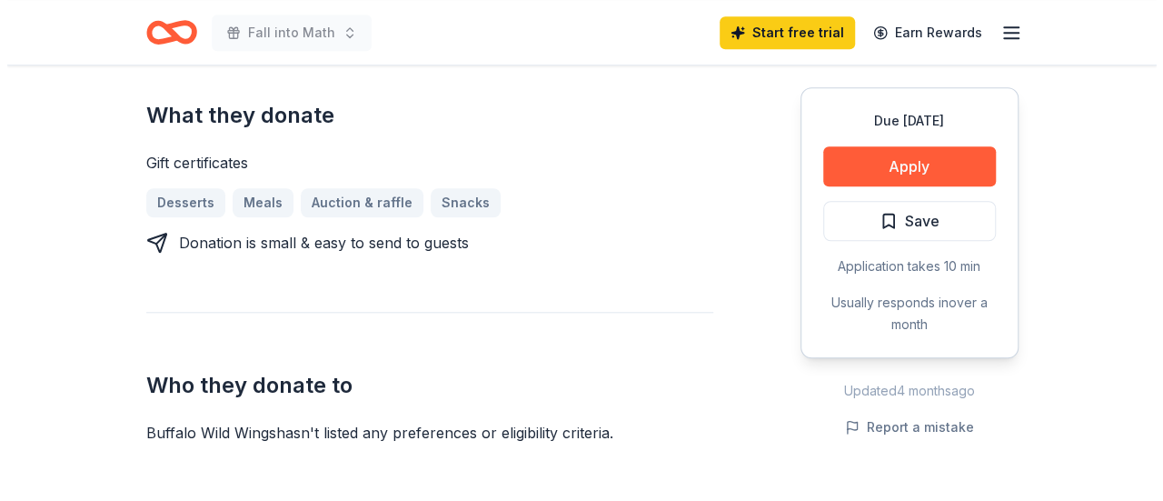
scroll to position [685, 0]
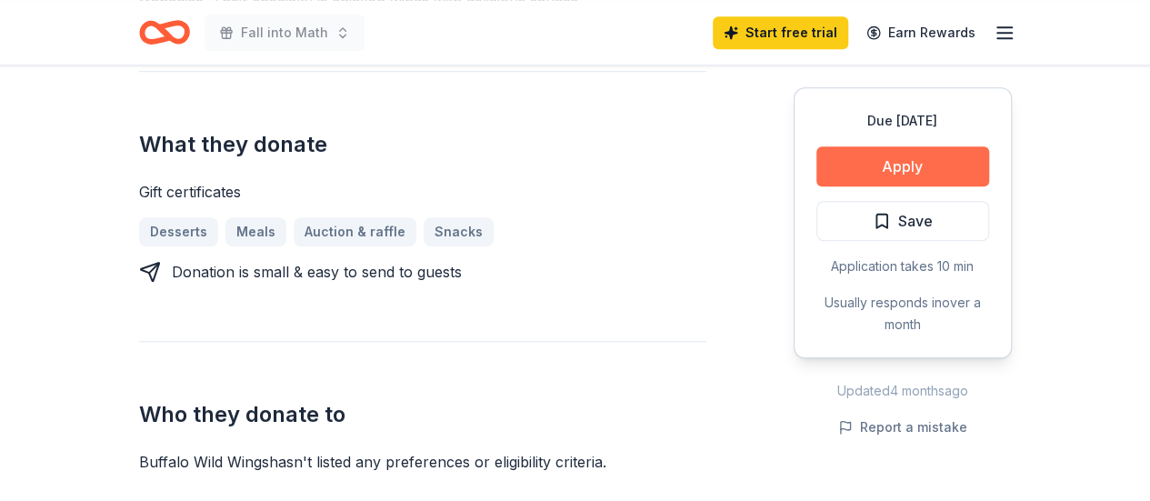
click at [909, 165] on button "Apply" at bounding box center [902, 166] width 173 height 40
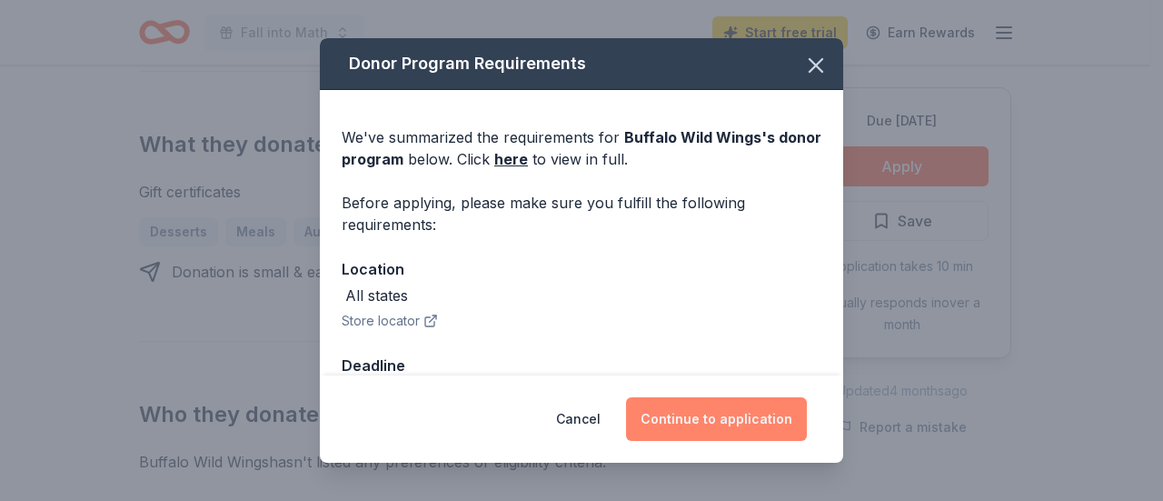
click at [725, 413] on button "Continue to application" at bounding box center [716, 419] width 181 height 44
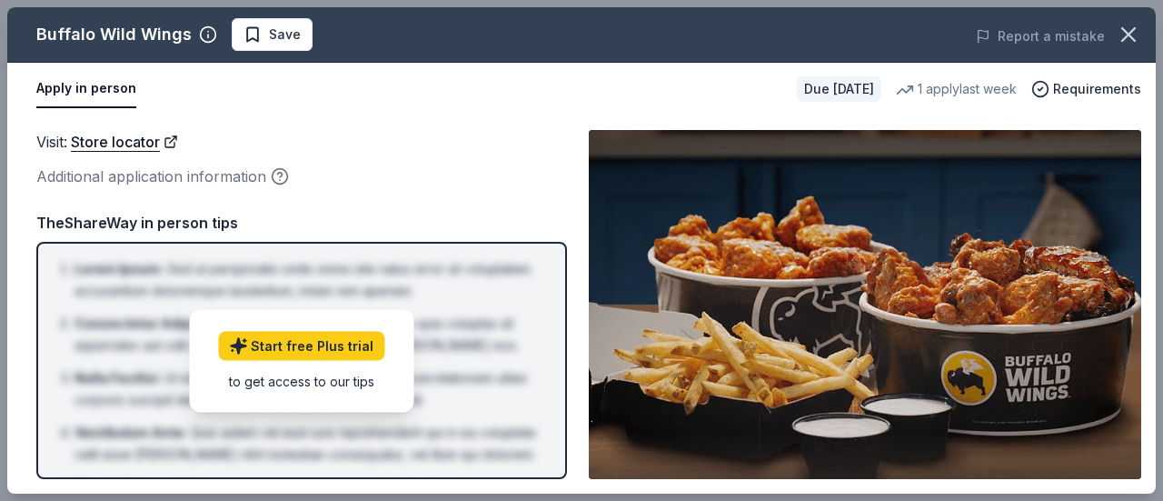
click at [1027, 262] on img at bounding box center [865, 304] width 553 height 349
click at [127, 142] on link "Store locator" at bounding box center [124, 142] width 107 height 24
